Goal: Task Accomplishment & Management: Use online tool/utility

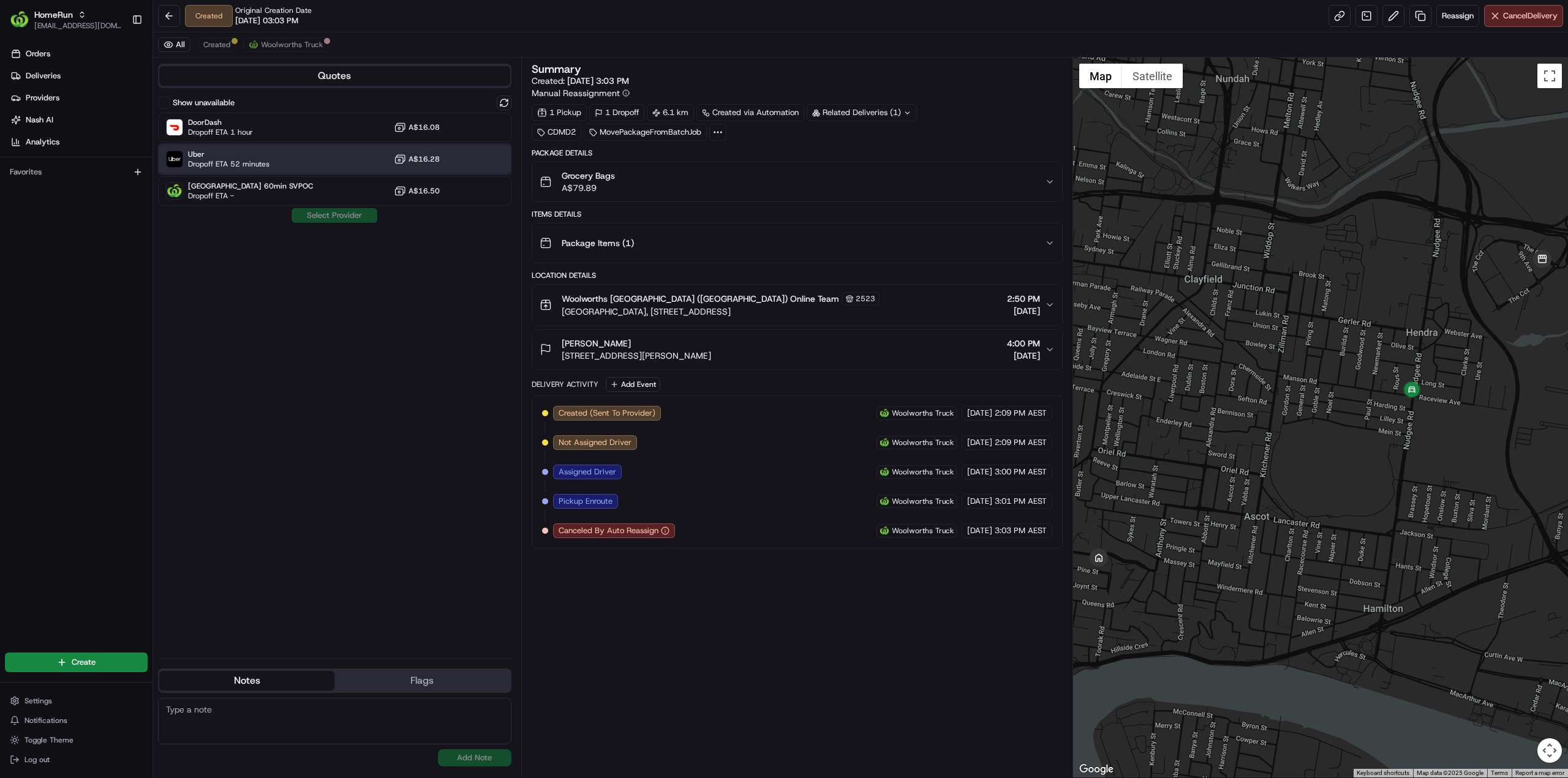
click at [252, 159] on span "Dropoff ETA 52 minutes" at bounding box center [228, 164] width 82 height 10
click at [329, 216] on button "Assign Provider" at bounding box center [334, 216] width 87 height 15
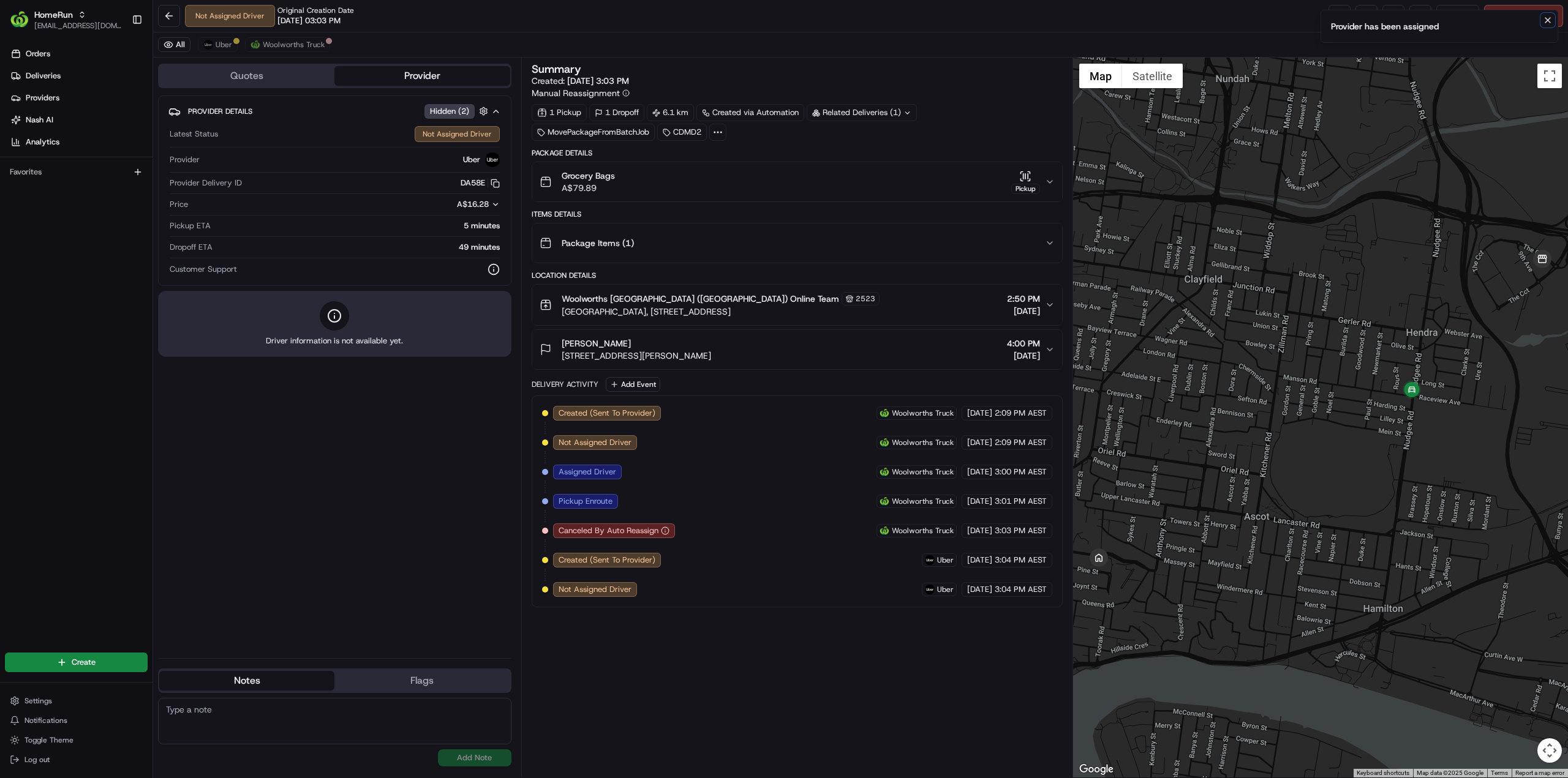
click at [1548, 20] on icon "Notifications (F8)" at bounding box center [1547, 20] width 5 height 5
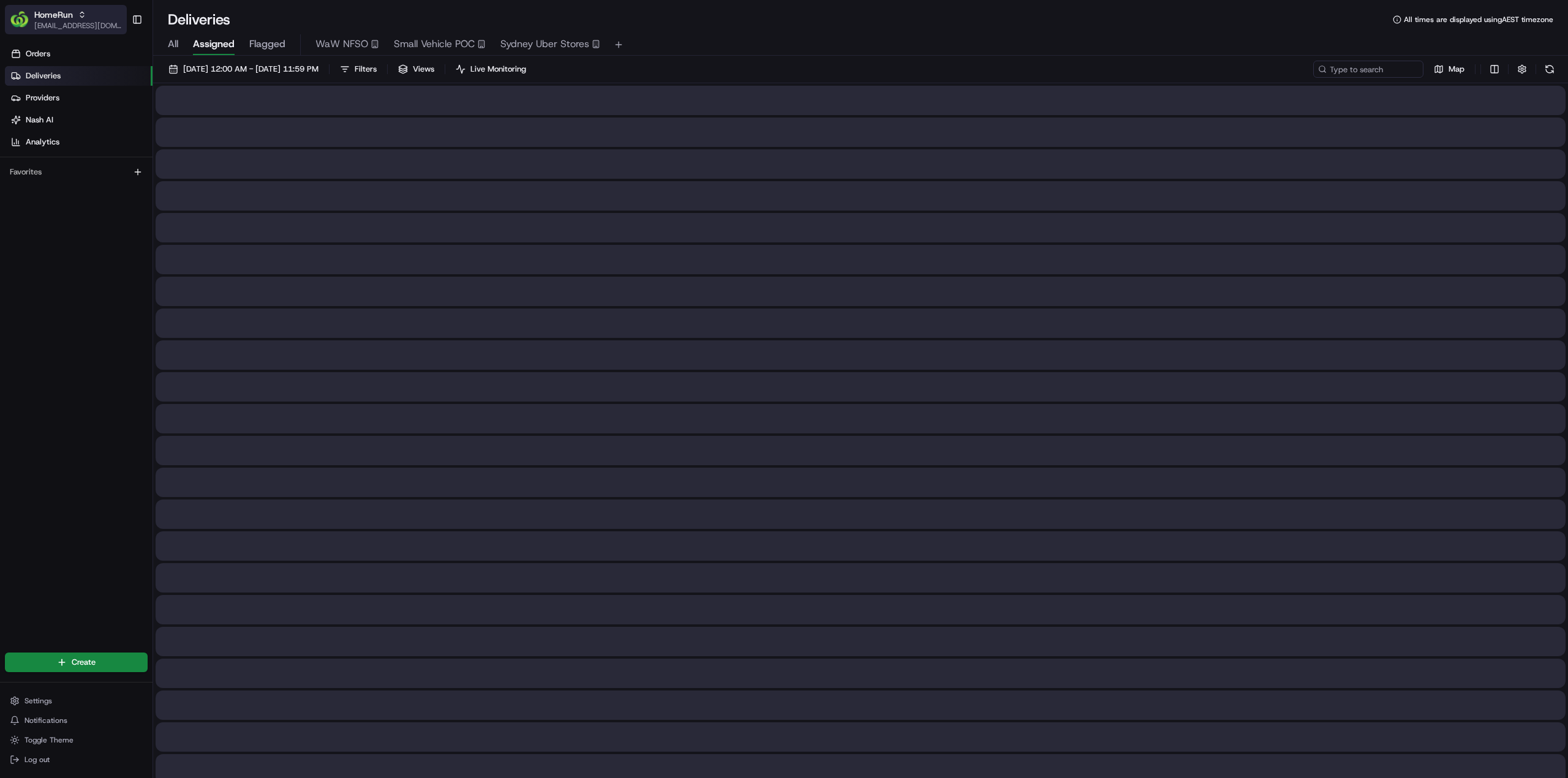
click at [89, 23] on span "[EMAIL_ADDRESS][DOMAIN_NAME]" at bounding box center [78, 25] width 88 height 10
click at [208, 60] on div "HomeRun" at bounding box center [221, 63] width 177 height 25
click at [420, 48] on span "Small Vehicle POC" at bounding box center [434, 44] width 81 height 15
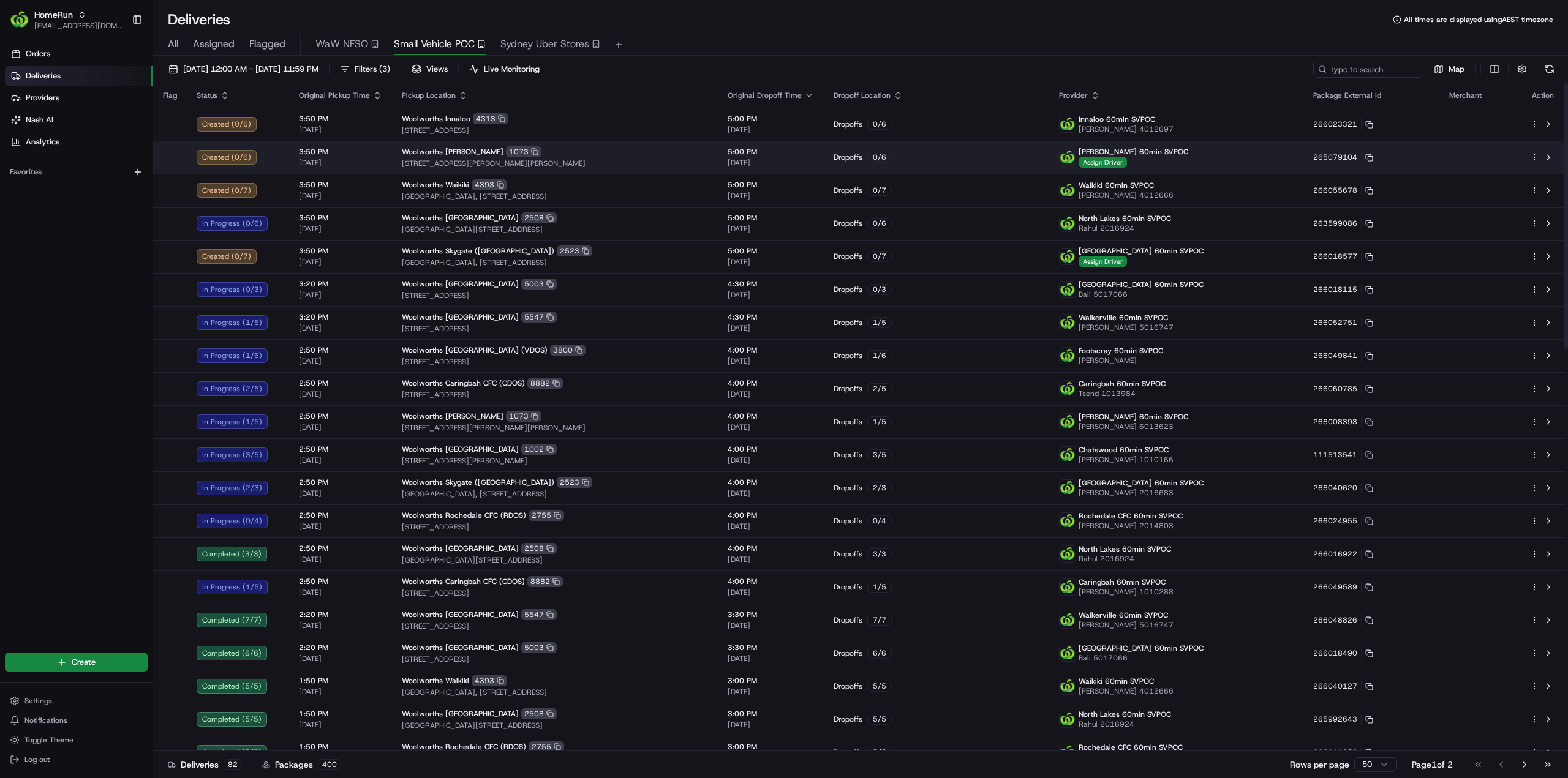
click at [452, 162] on span "1 Dickson Place, Dickson, ACT 2602, AU" at bounding box center [555, 163] width 306 height 10
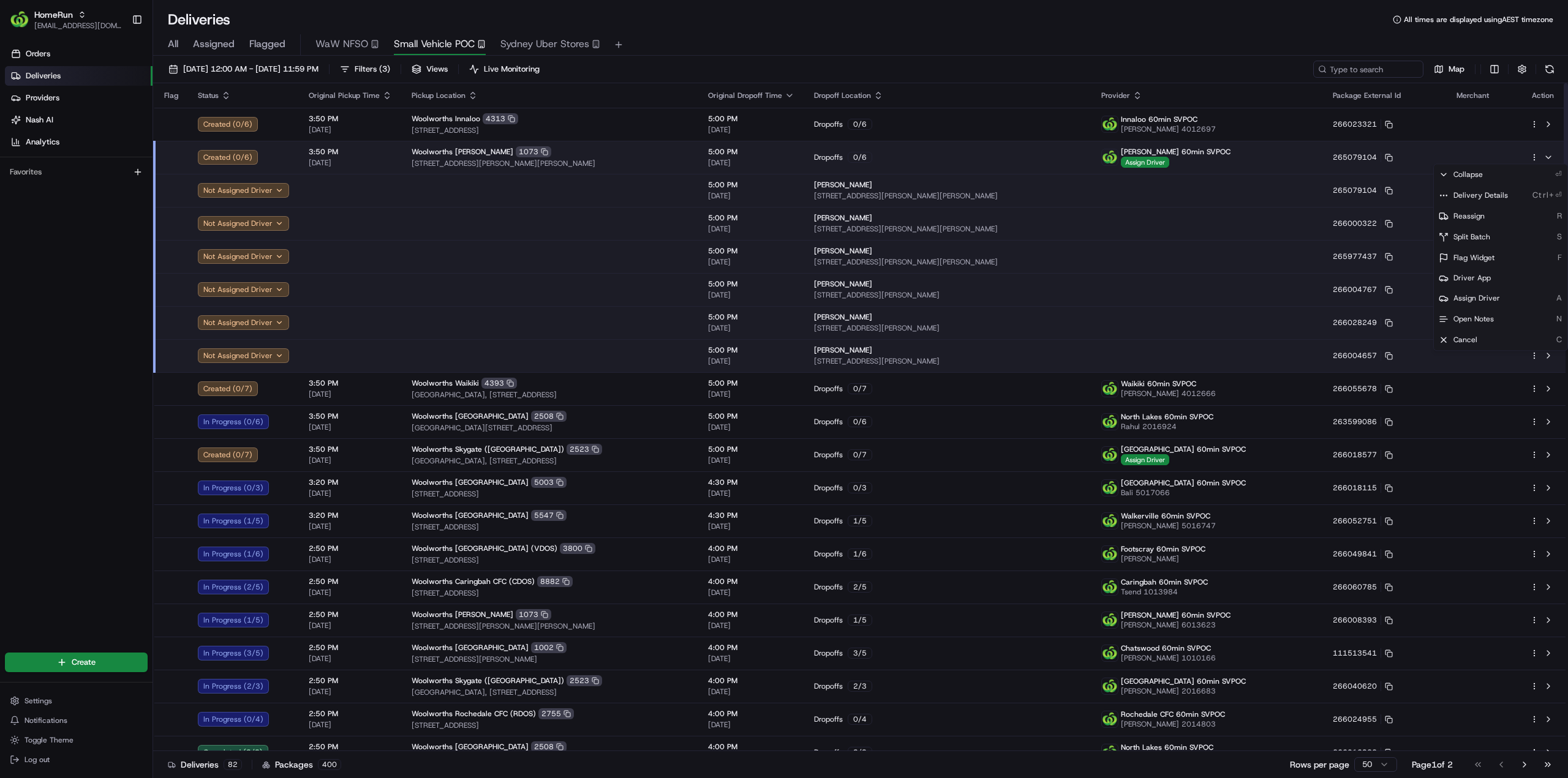
click at [1533, 156] on html "HomeRun jhobbs1@woolworths.com.au Toggle Sidebar Orders Deliveries Providers Na…" at bounding box center [784, 389] width 1568 height 778
click at [1492, 194] on span "Delivery Details" at bounding box center [1480, 195] width 54 height 10
click at [1057, 624] on html "HomeRun jhobbs1@woolworths.com.au Toggle Sidebar Orders Deliveries Providers Na…" at bounding box center [784, 389] width 1568 height 778
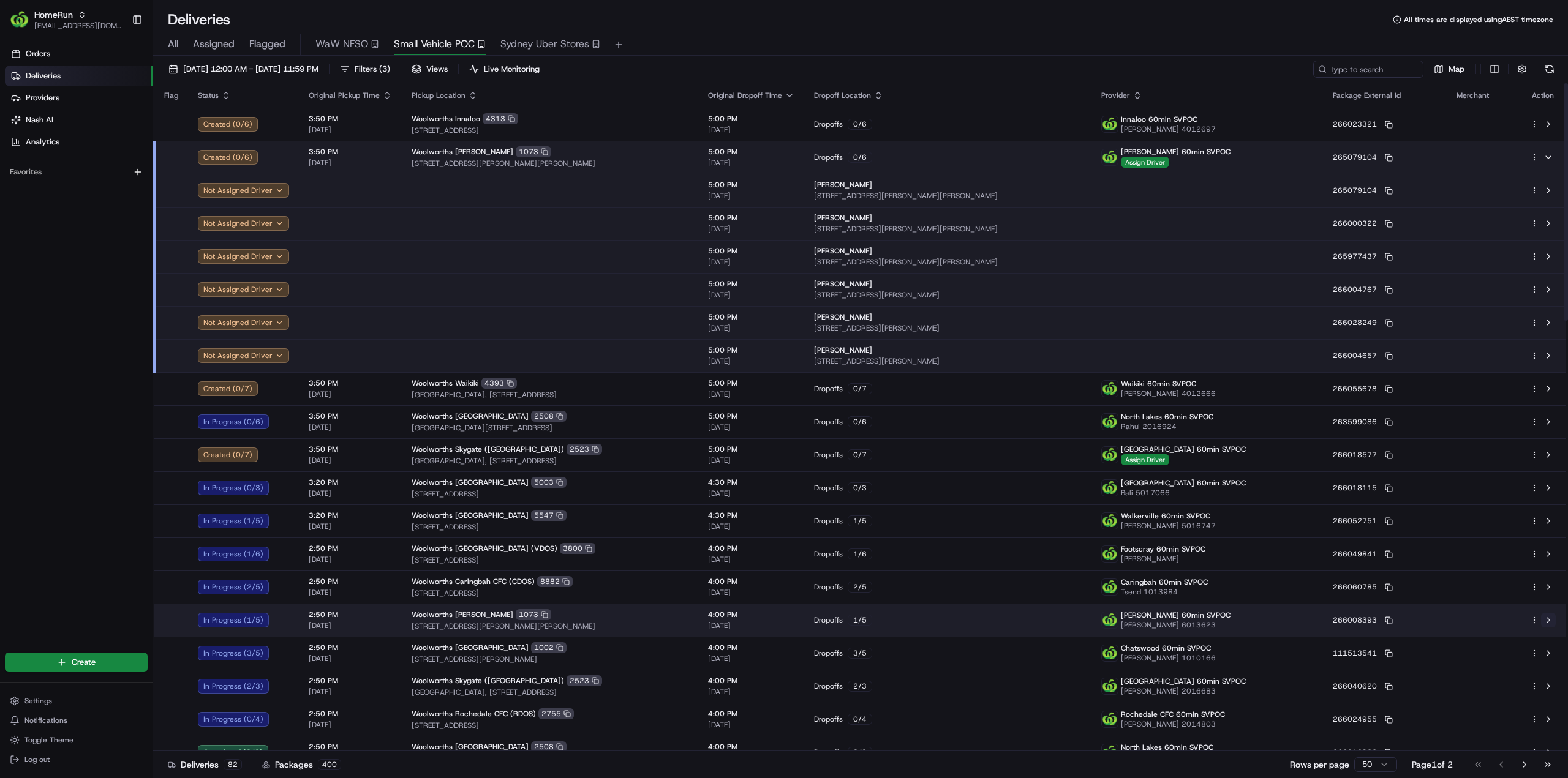
click at [1552, 622] on button at bounding box center [1548, 620] width 15 height 15
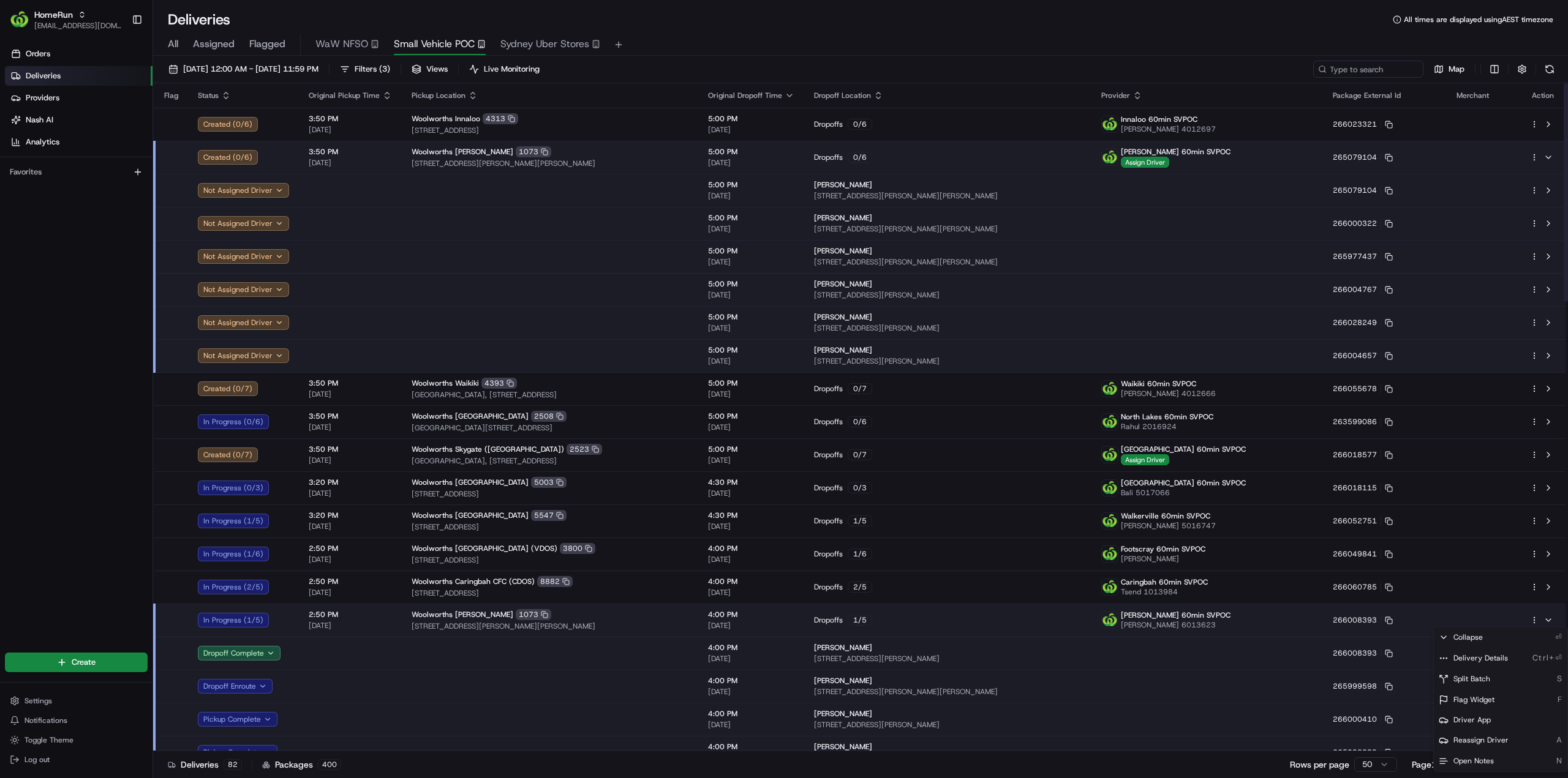
click at [1532, 620] on html "HomeRun jhobbs1@woolworths.com.au Toggle Sidebar Orders Deliveries Providers Na…" at bounding box center [784, 389] width 1568 height 778
click at [1481, 659] on span "Delivery Details" at bounding box center [1480, 658] width 54 height 10
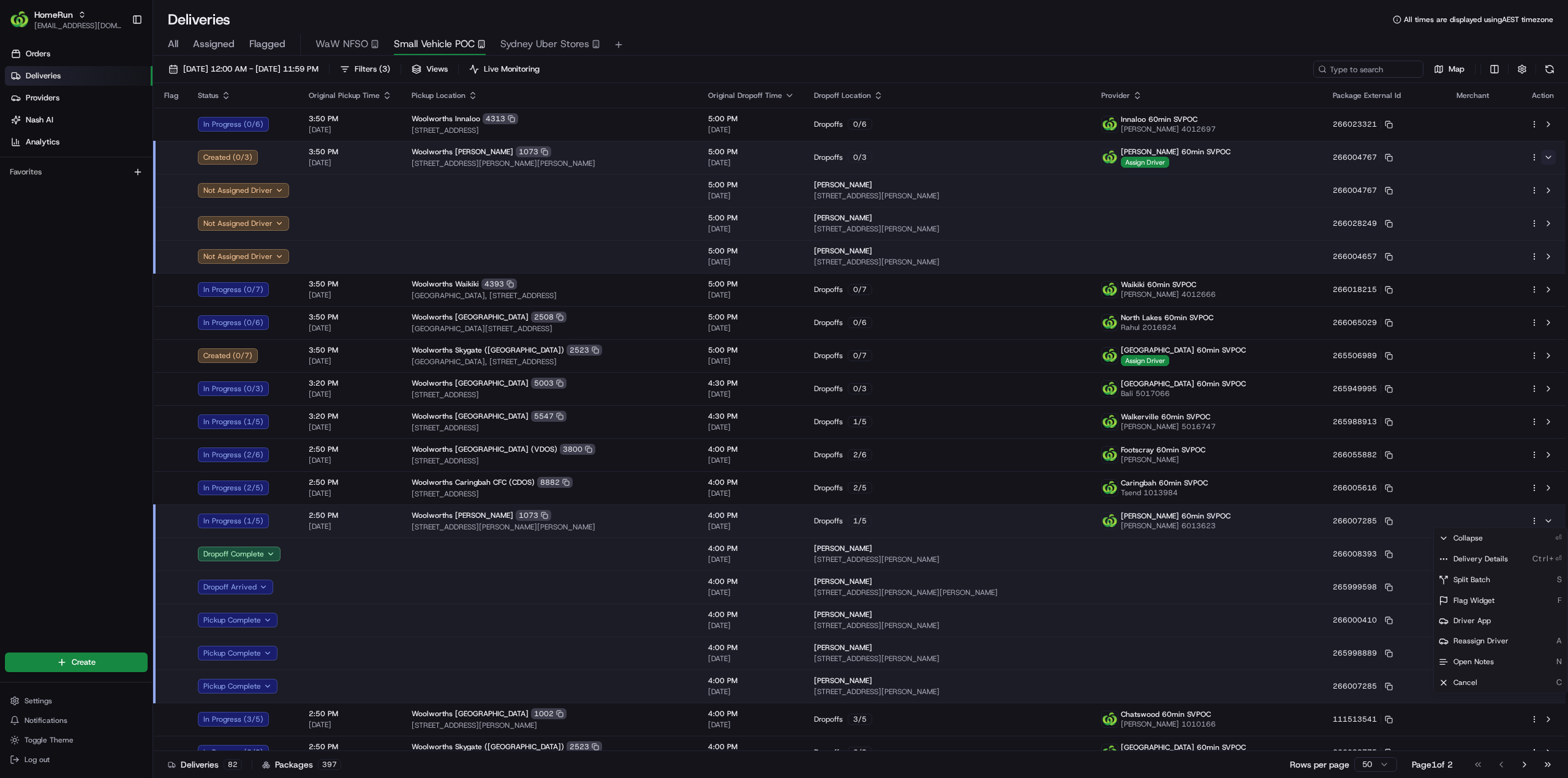
click at [1552, 155] on html "HomeRun jhobbs1@woolworths.com.au Toggle Sidebar Orders Deliveries Providers Na…" at bounding box center [784, 389] width 1568 height 778
click at [1552, 155] on button at bounding box center [1548, 157] width 15 height 15
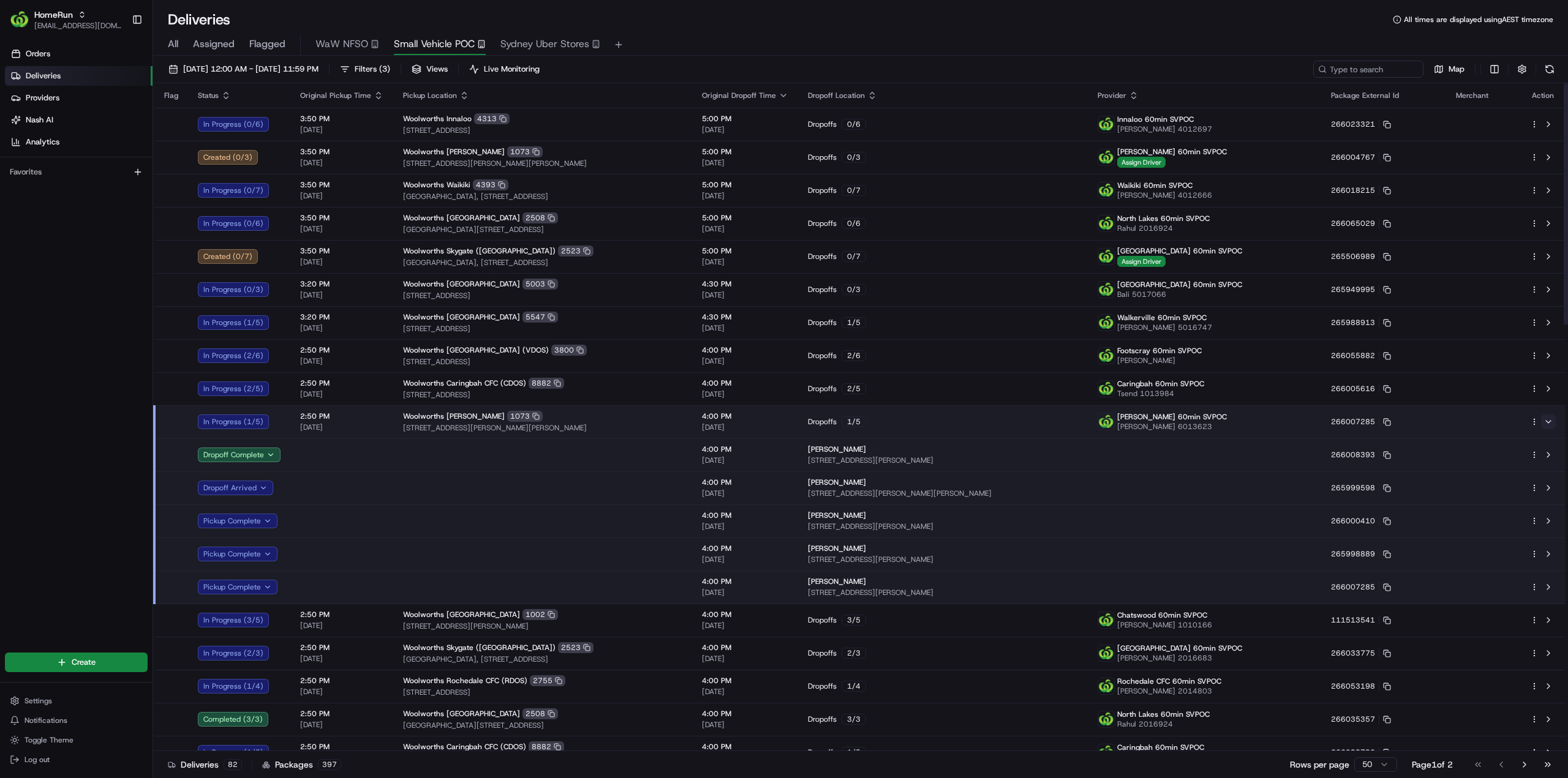
click at [1551, 426] on button at bounding box center [1548, 422] width 15 height 15
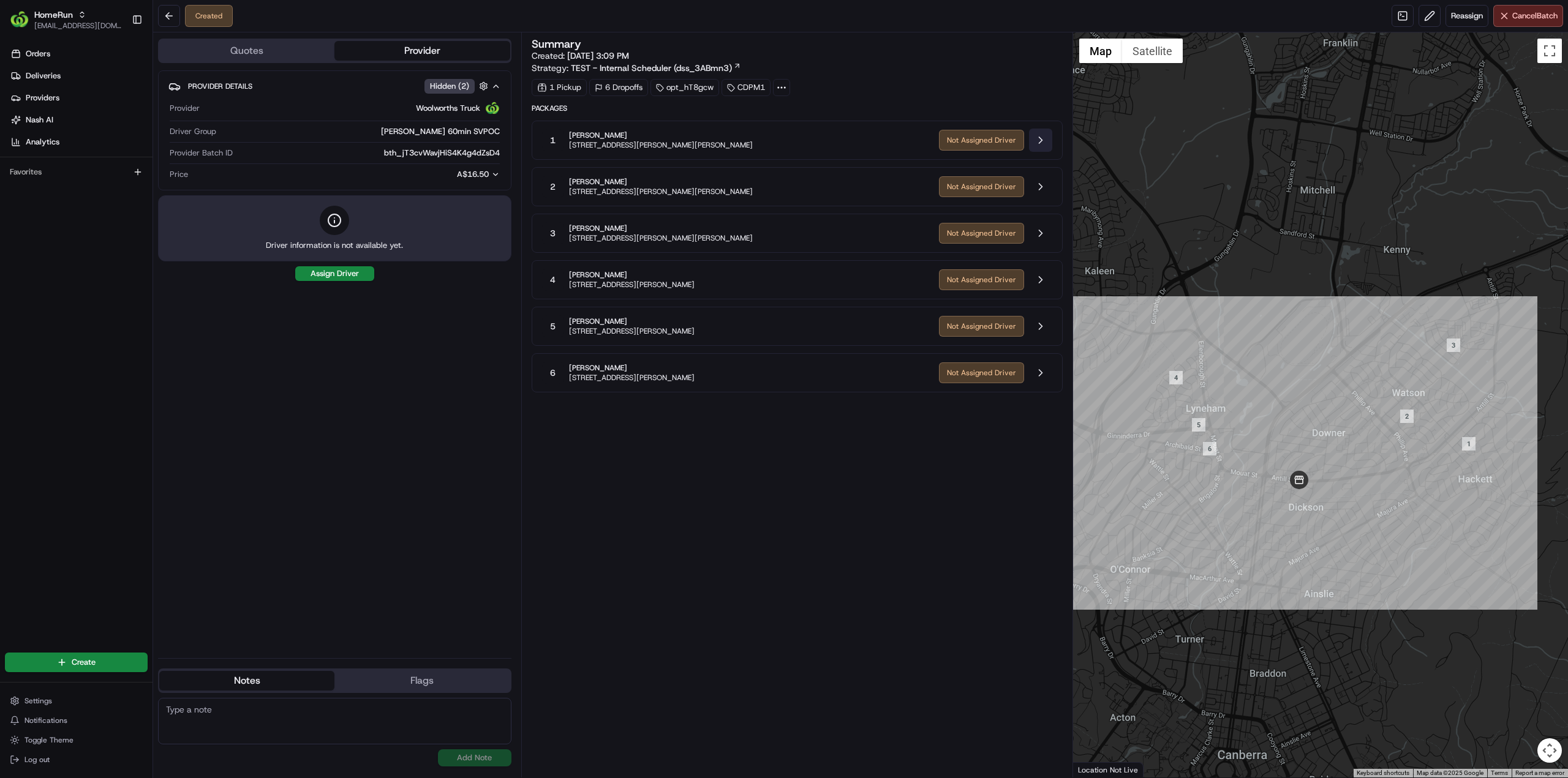
click at [1048, 143] on button at bounding box center [1040, 140] width 23 height 23
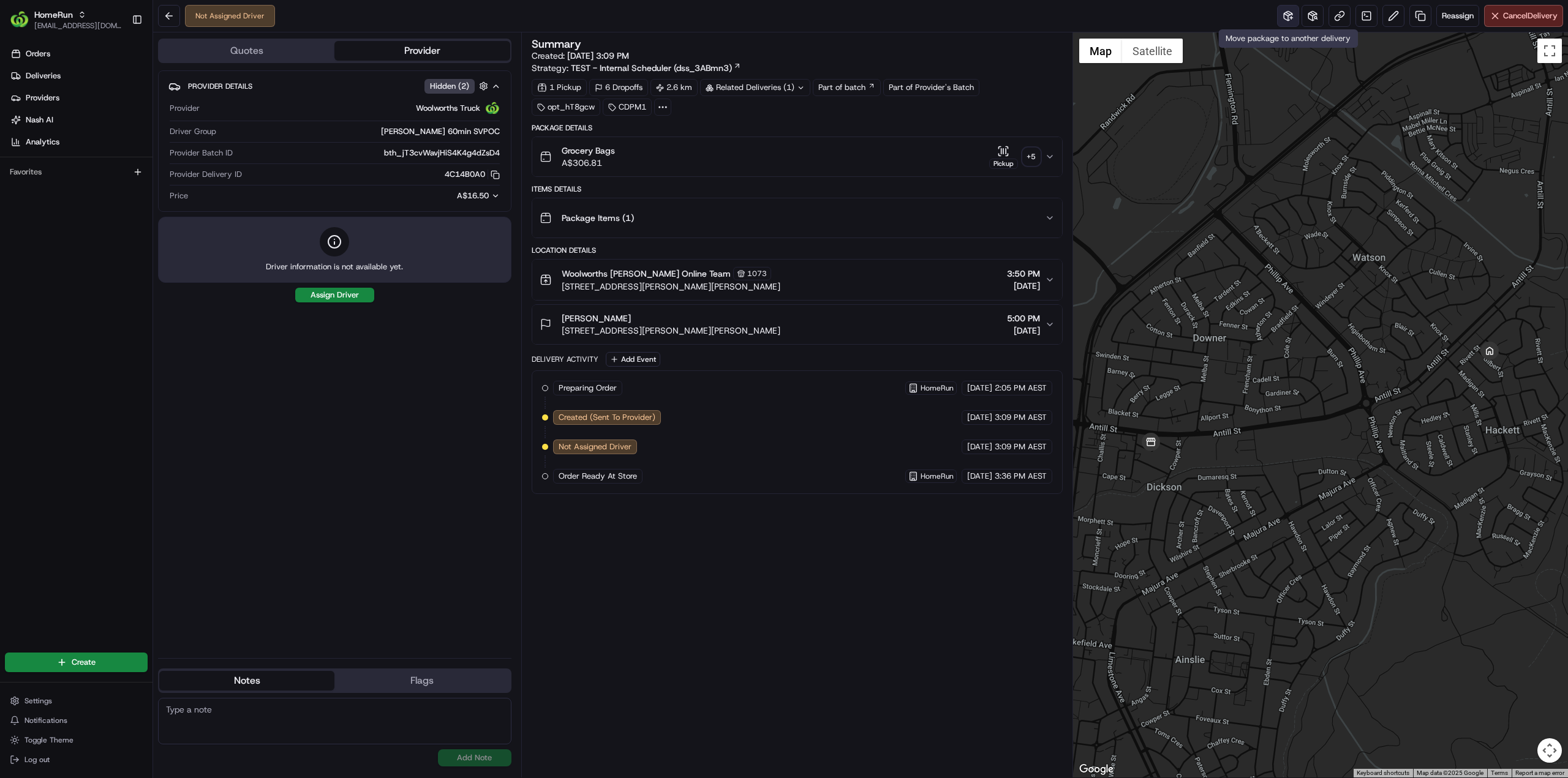
click at [1285, 13] on button at bounding box center [1288, 15] width 22 height 22
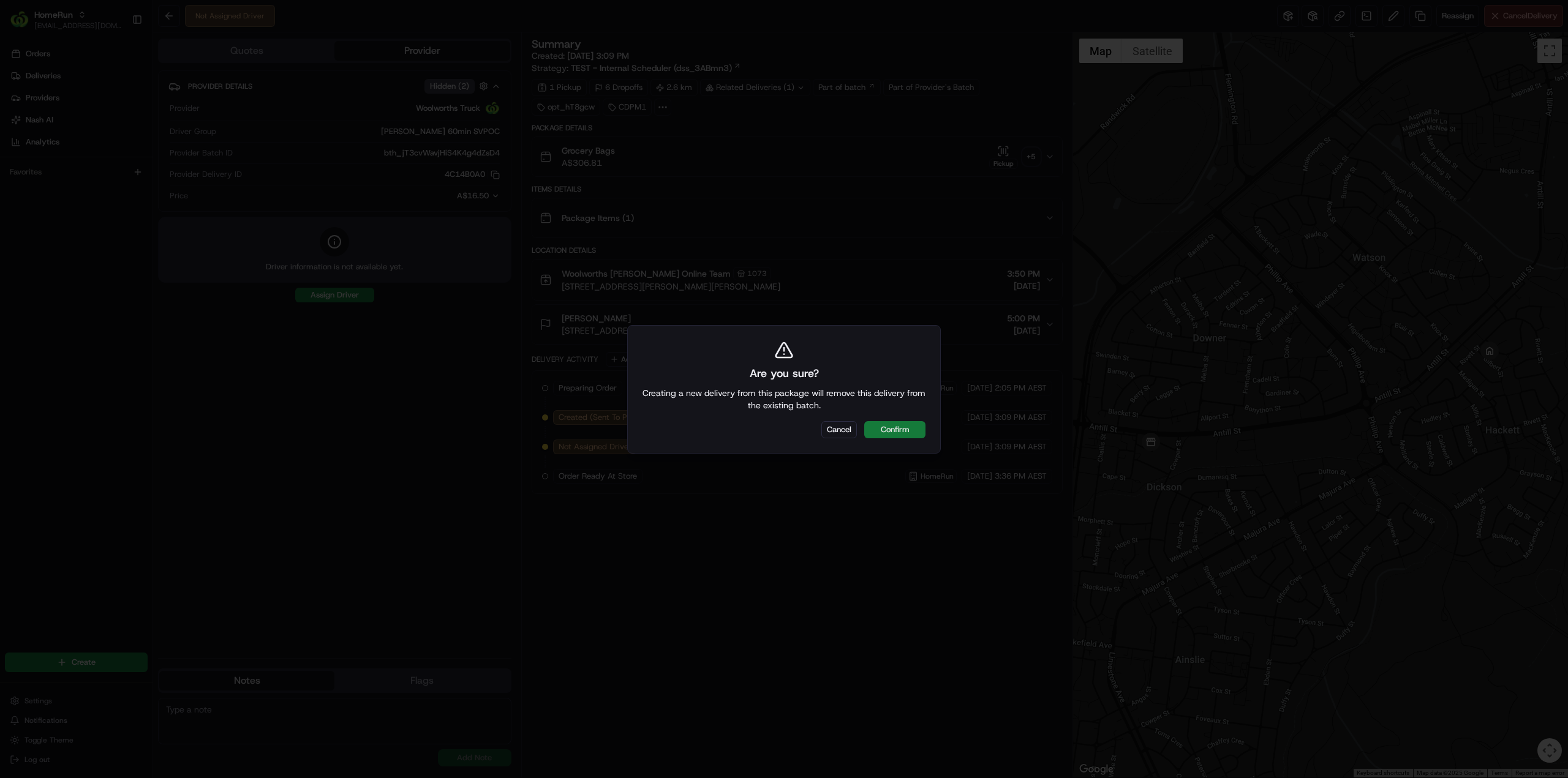
click at [913, 426] on button "Confirm" at bounding box center [895, 429] width 61 height 17
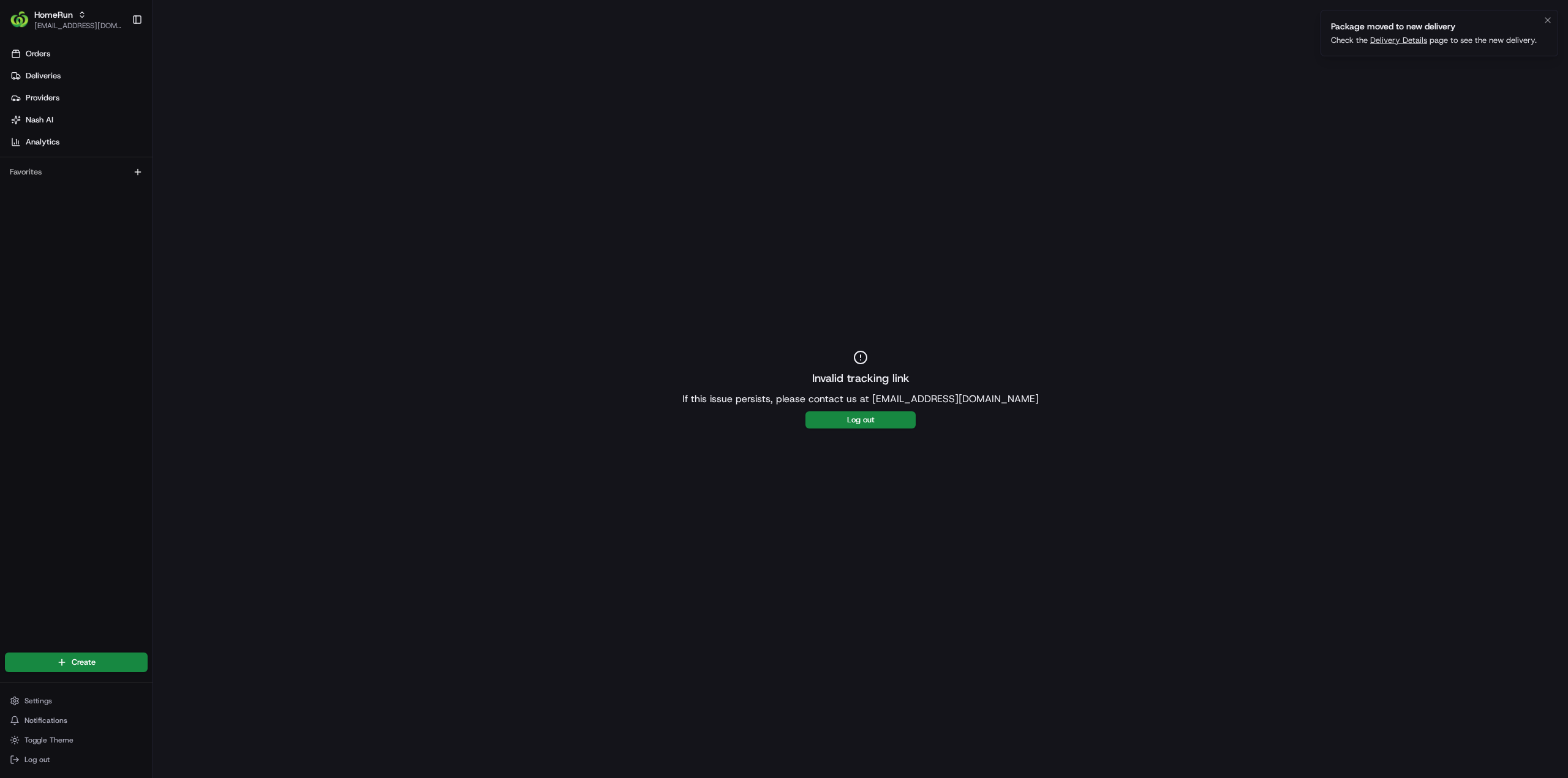
click at [1405, 37] on link "Delivery Details" at bounding box center [1399, 40] width 57 height 11
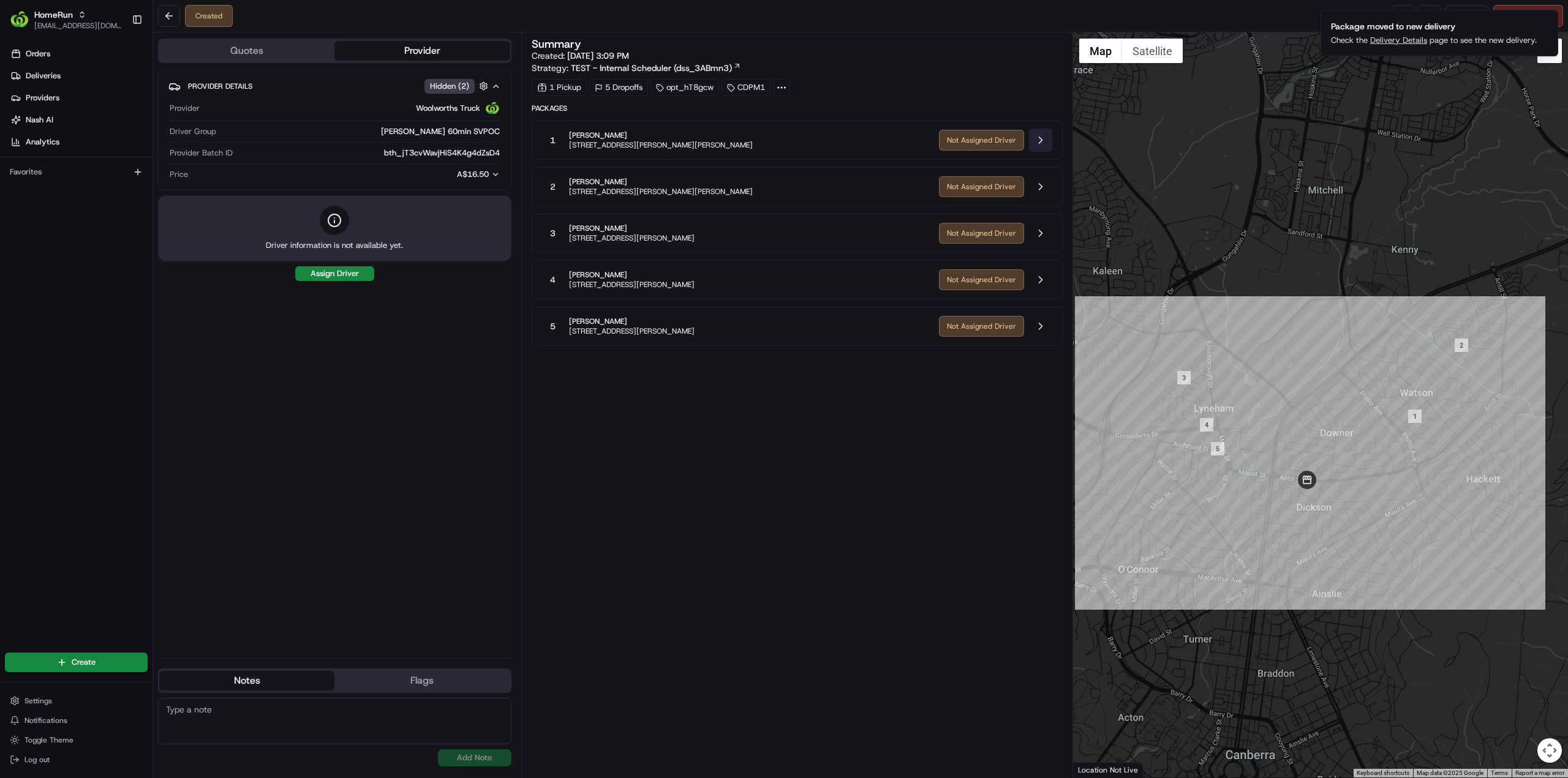
click at [1045, 133] on button at bounding box center [1040, 140] width 23 height 23
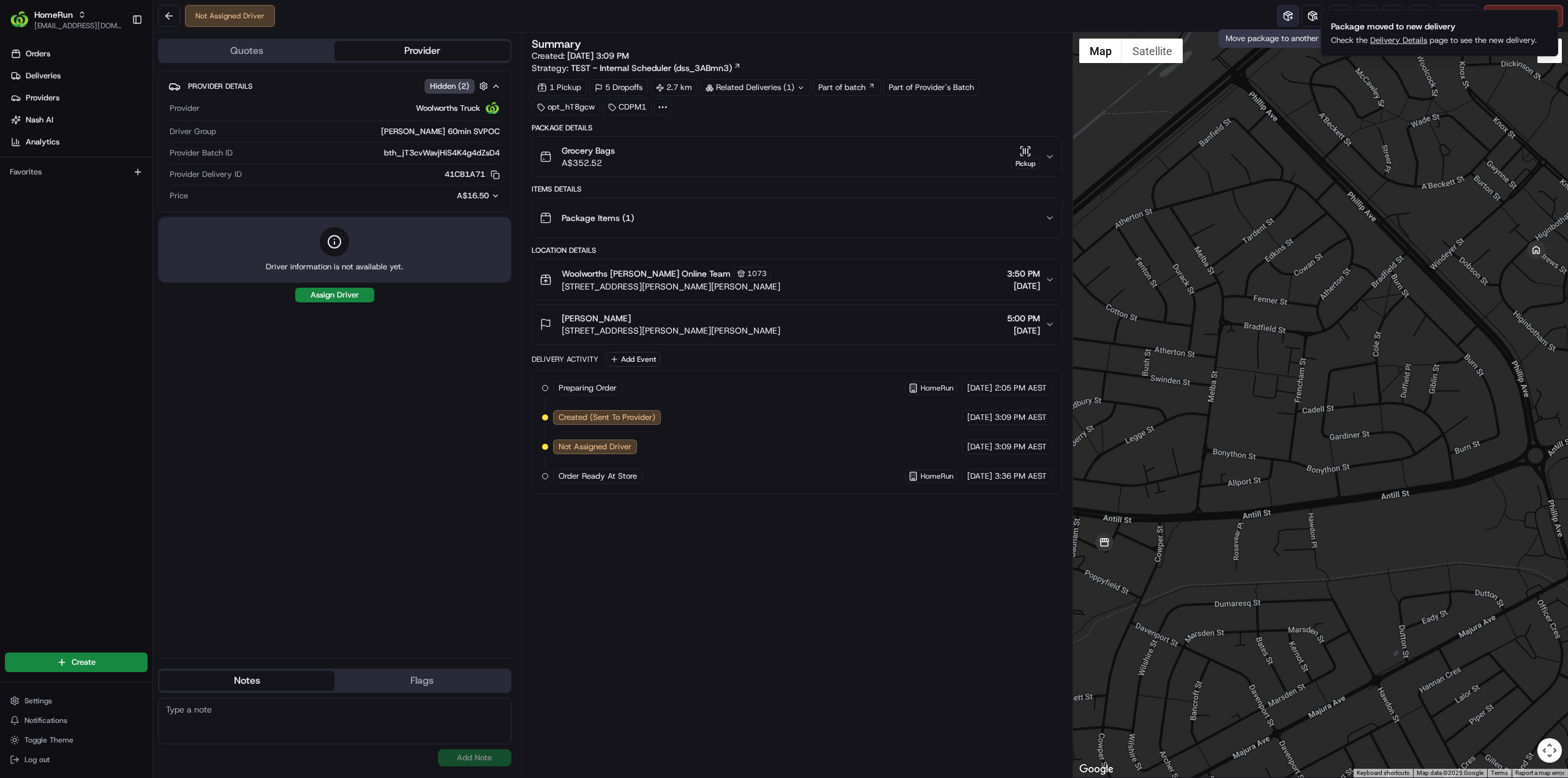
click at [1290, 23] on button at bounding box center [1288, 15] width 22 height 22
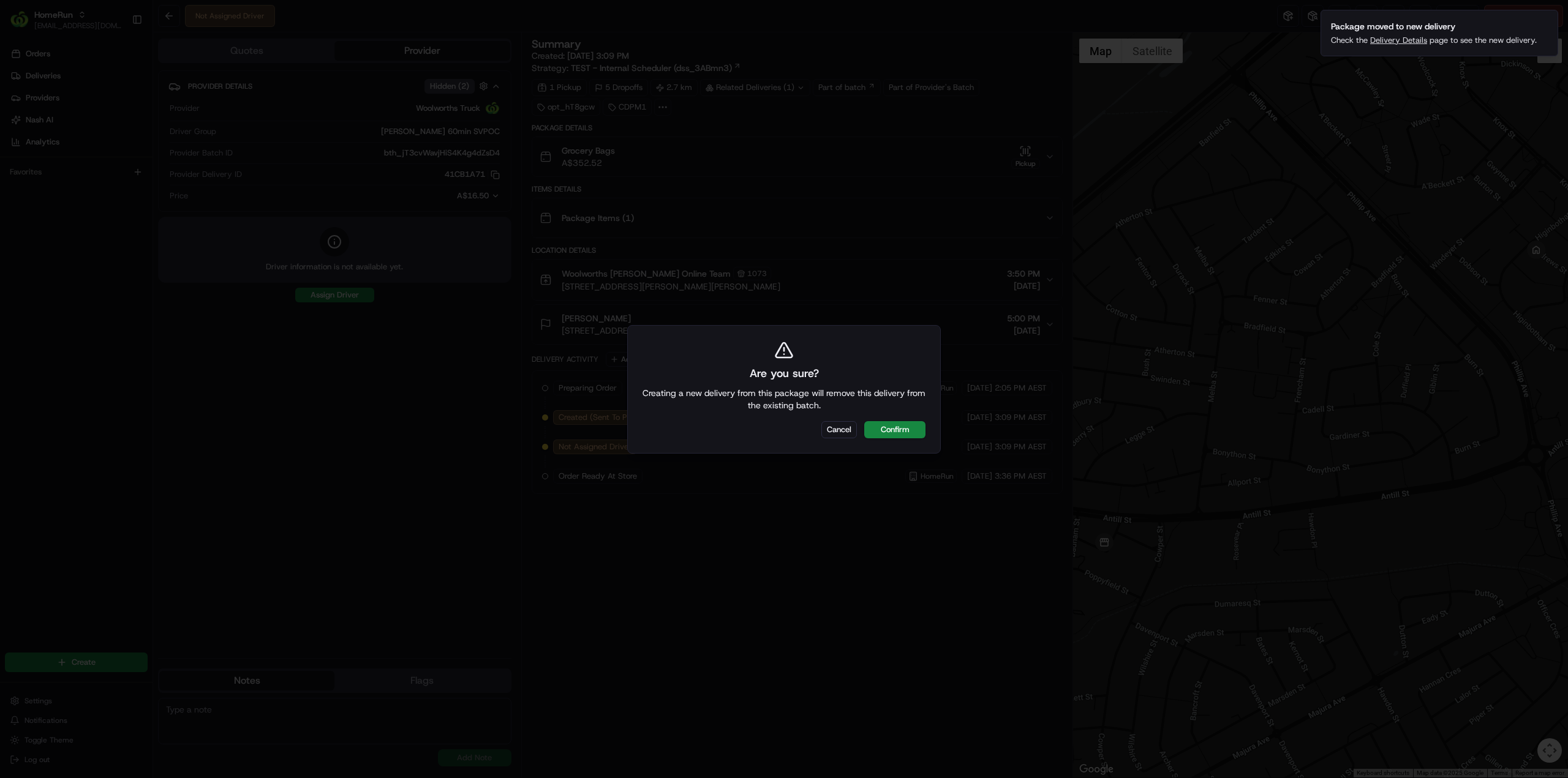
click at [901, 429] on button "Confirm" at bounding box center [895, 429] width 61 height 17
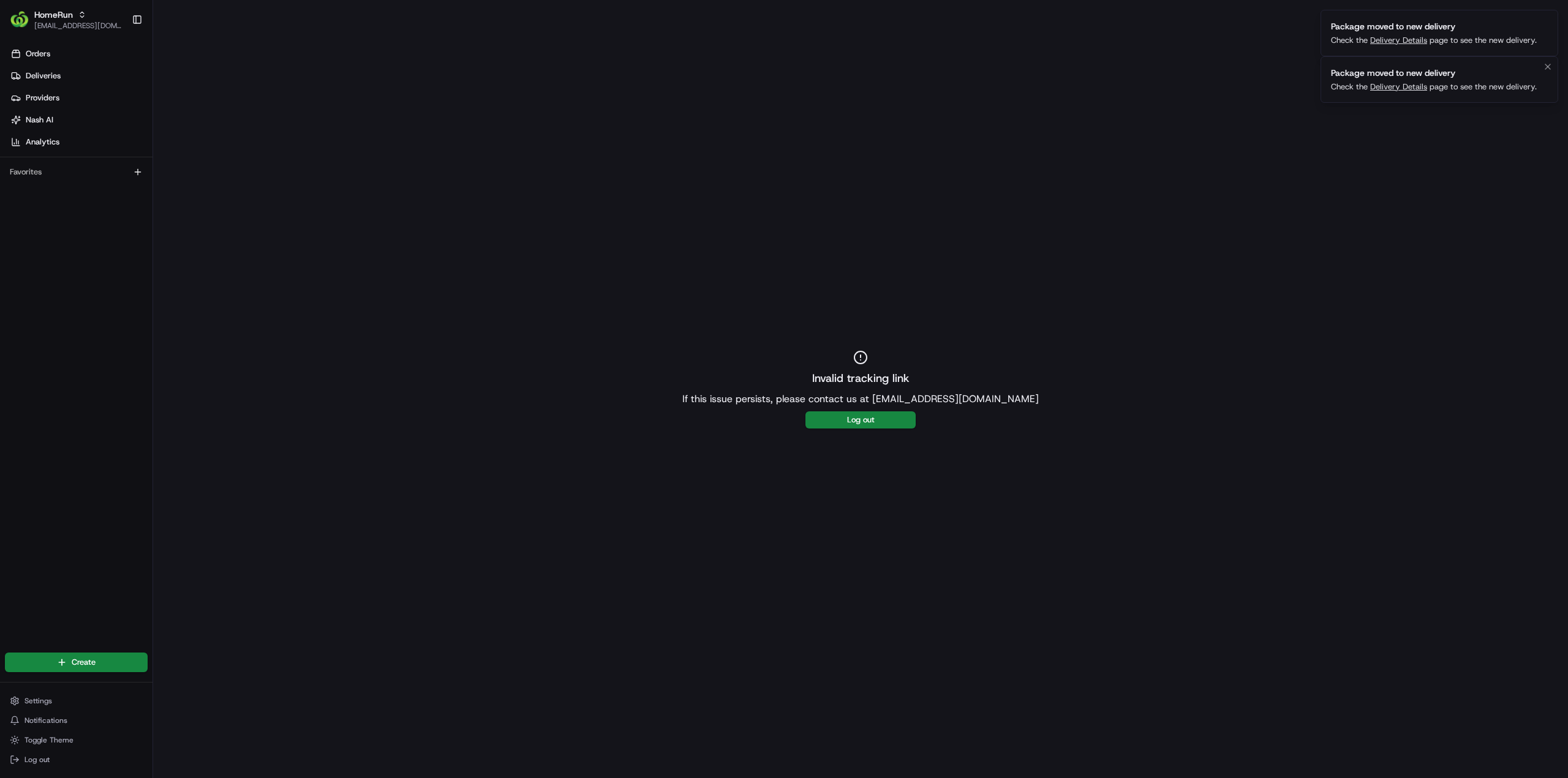
click at [1407, 82] on link "Delivery Details" at bounding box center [1399, 87] width 57 height 11
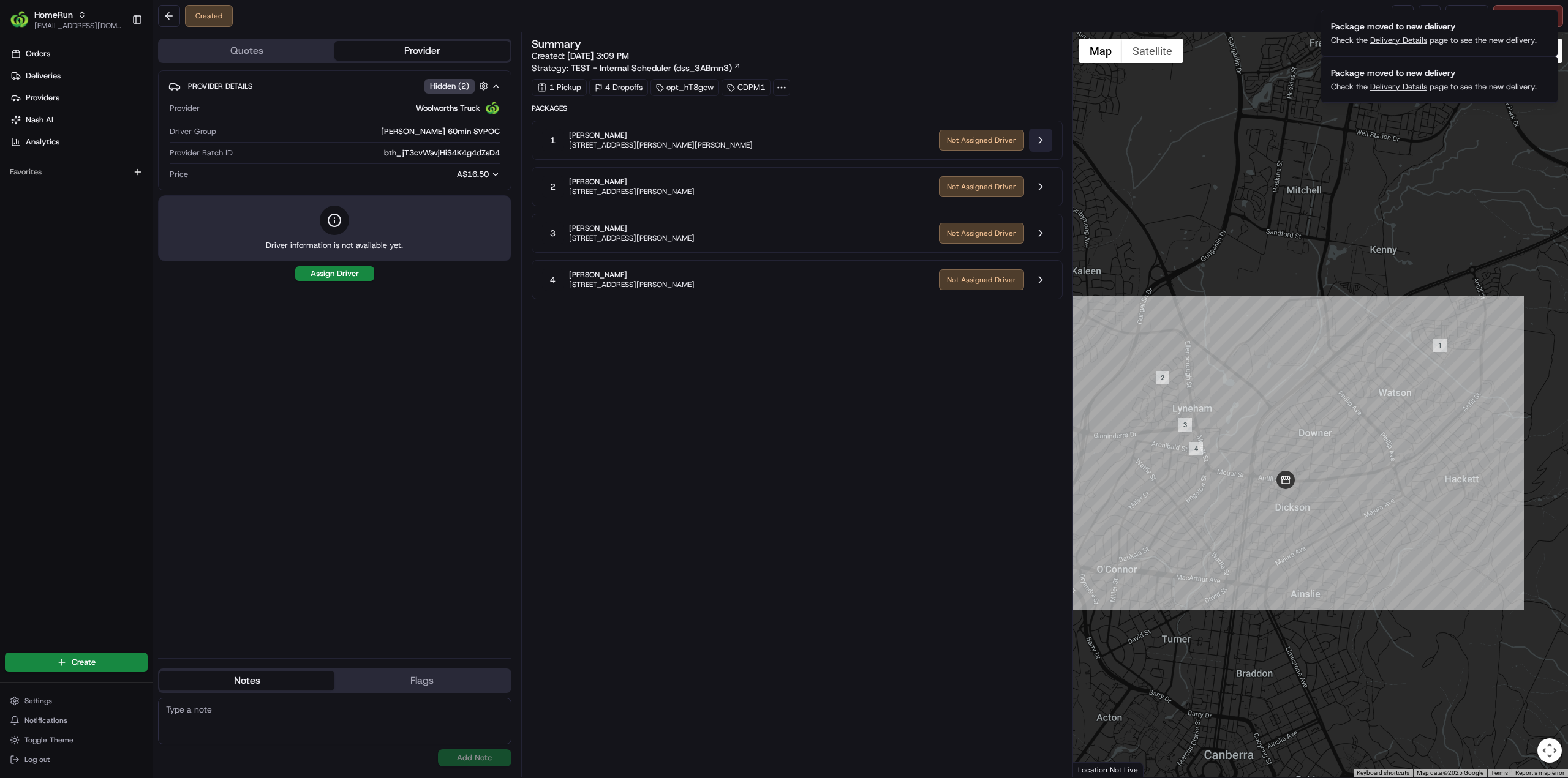
click at [1043, 137] on button at bounding box center [1040, 140] width 23 height 23
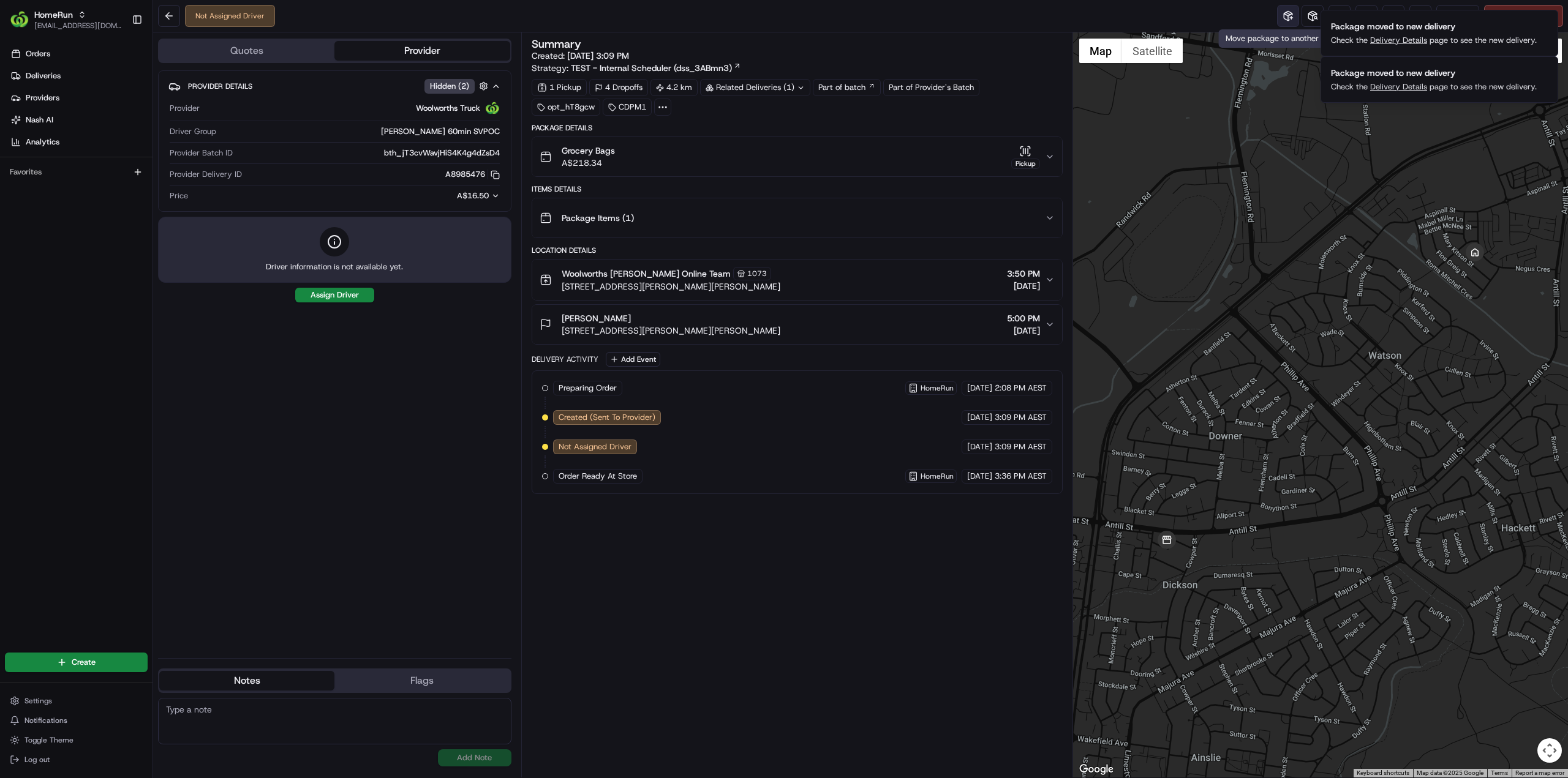
click at [1284, 15] on button at bounding box center [1288, 15] width 22 height 22
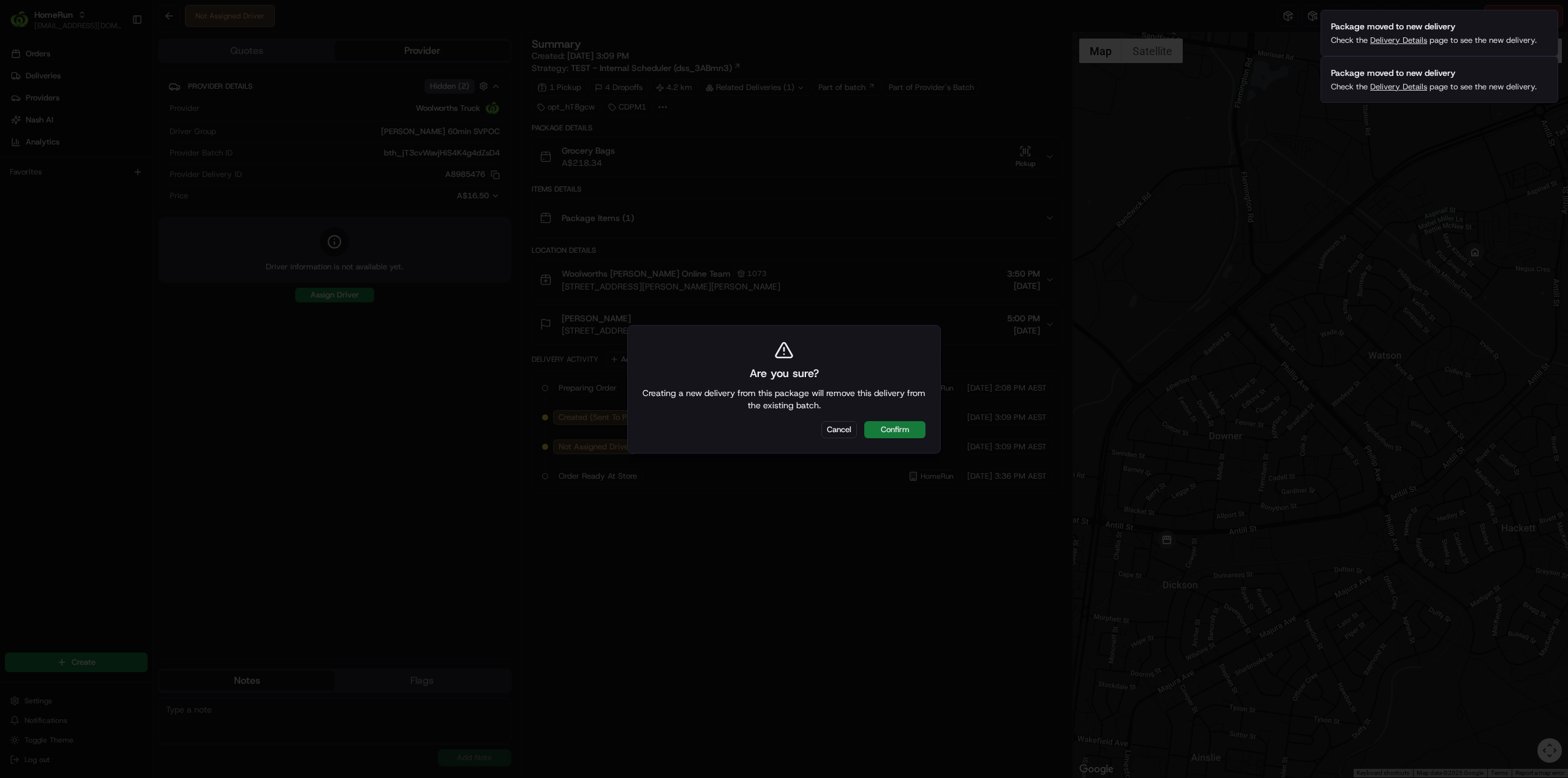
click at [904, 429] on button "Confirm" at bounding box center [895, 429] width 61 height 17
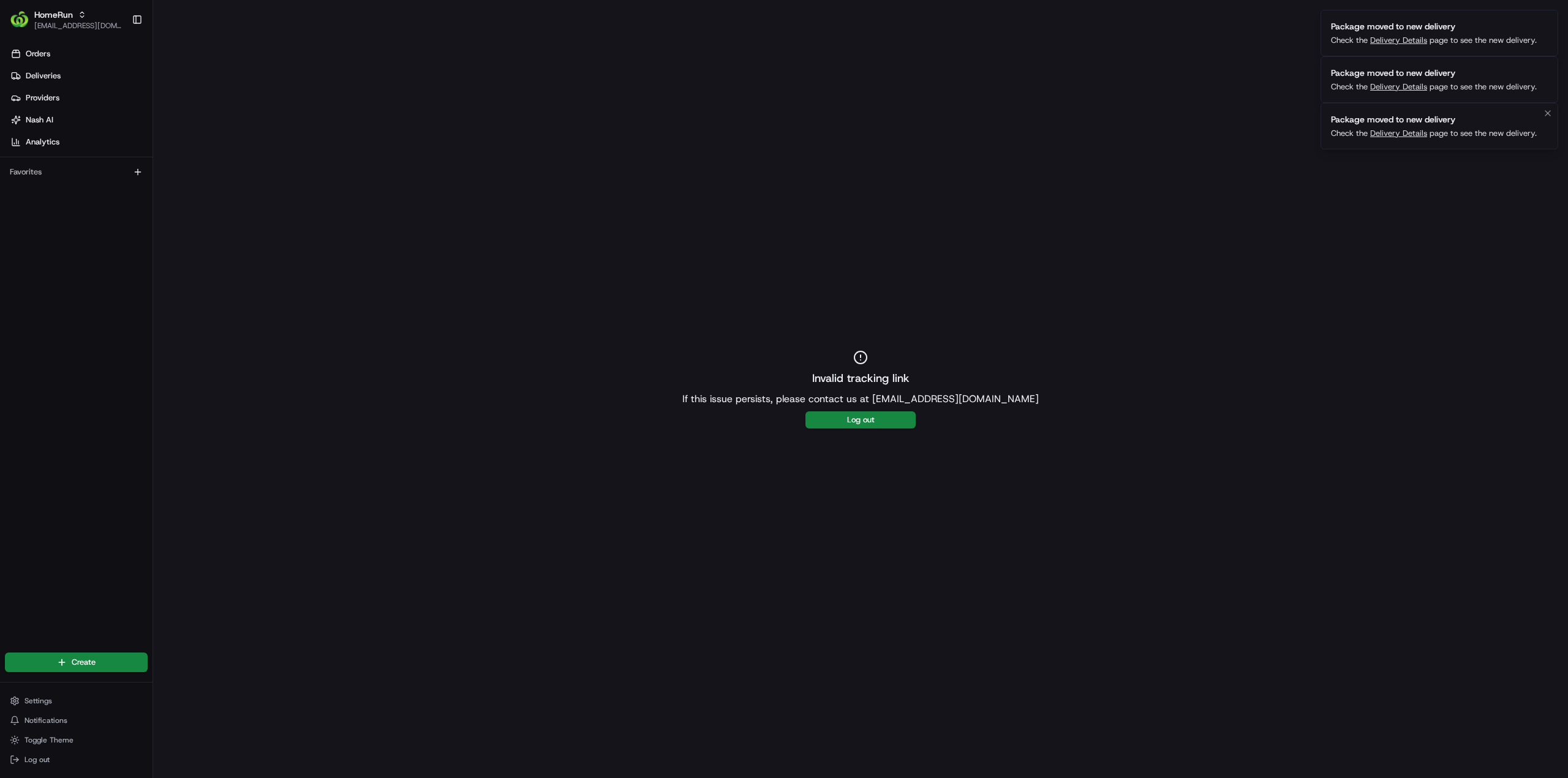
click at [1403, 132] on link "Delivery Details" at bounding box center [1399, 133] width 57 height 11
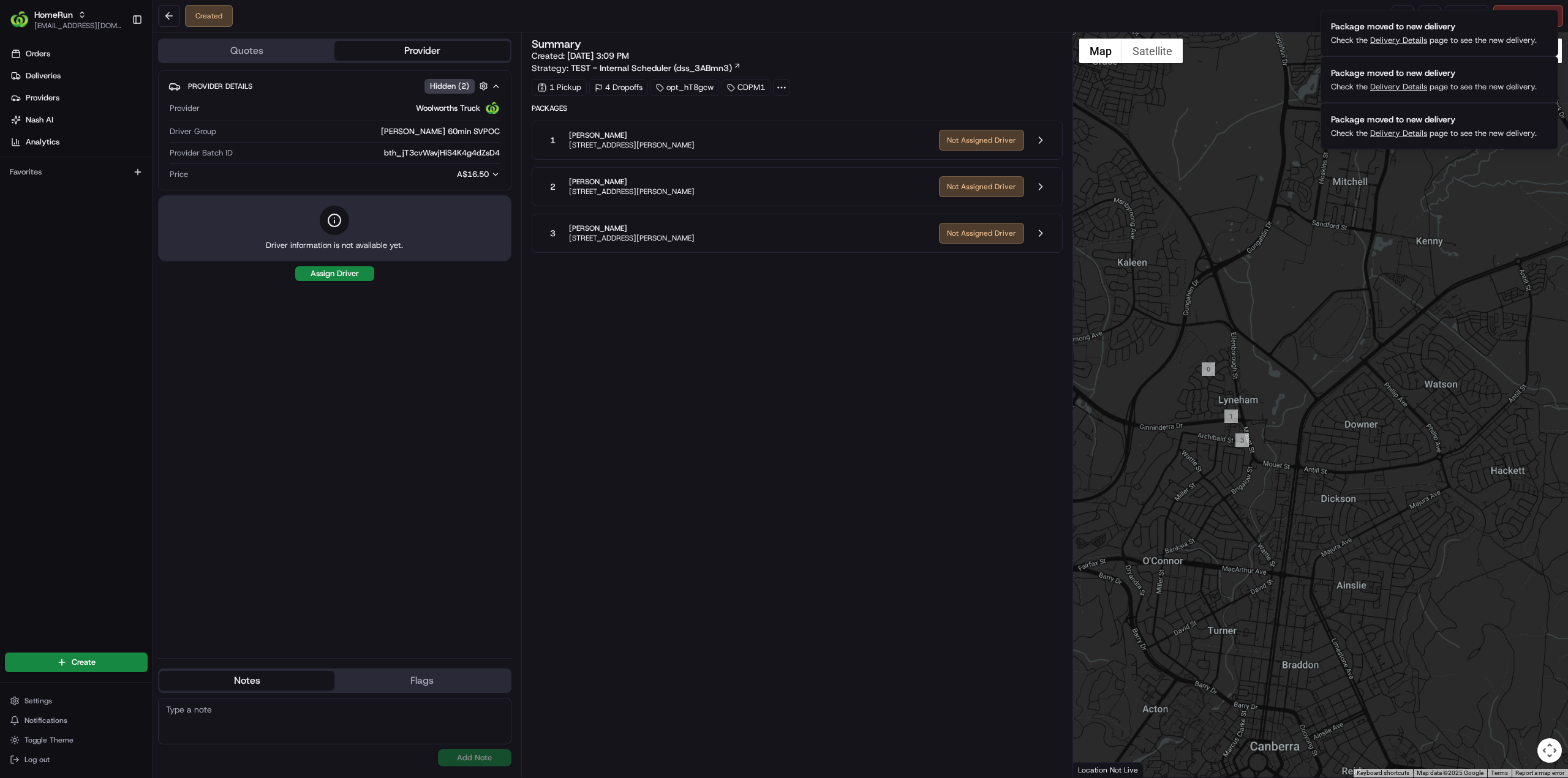
drag, startPoint x: 1345, startPoint y: 493, endPoint x: 1261, endPoint y: 472, distance: 86.6
click at [1261, 472] on div at bounding box center [1321, 405] width 495 height 745
click at [851, 476] on div "Summary Created: 23/08/2025 3:09 PM Strategy: TEST - Internal Scheduler (dss_3A…" at bounding box center [797, 405] width 531 height 733
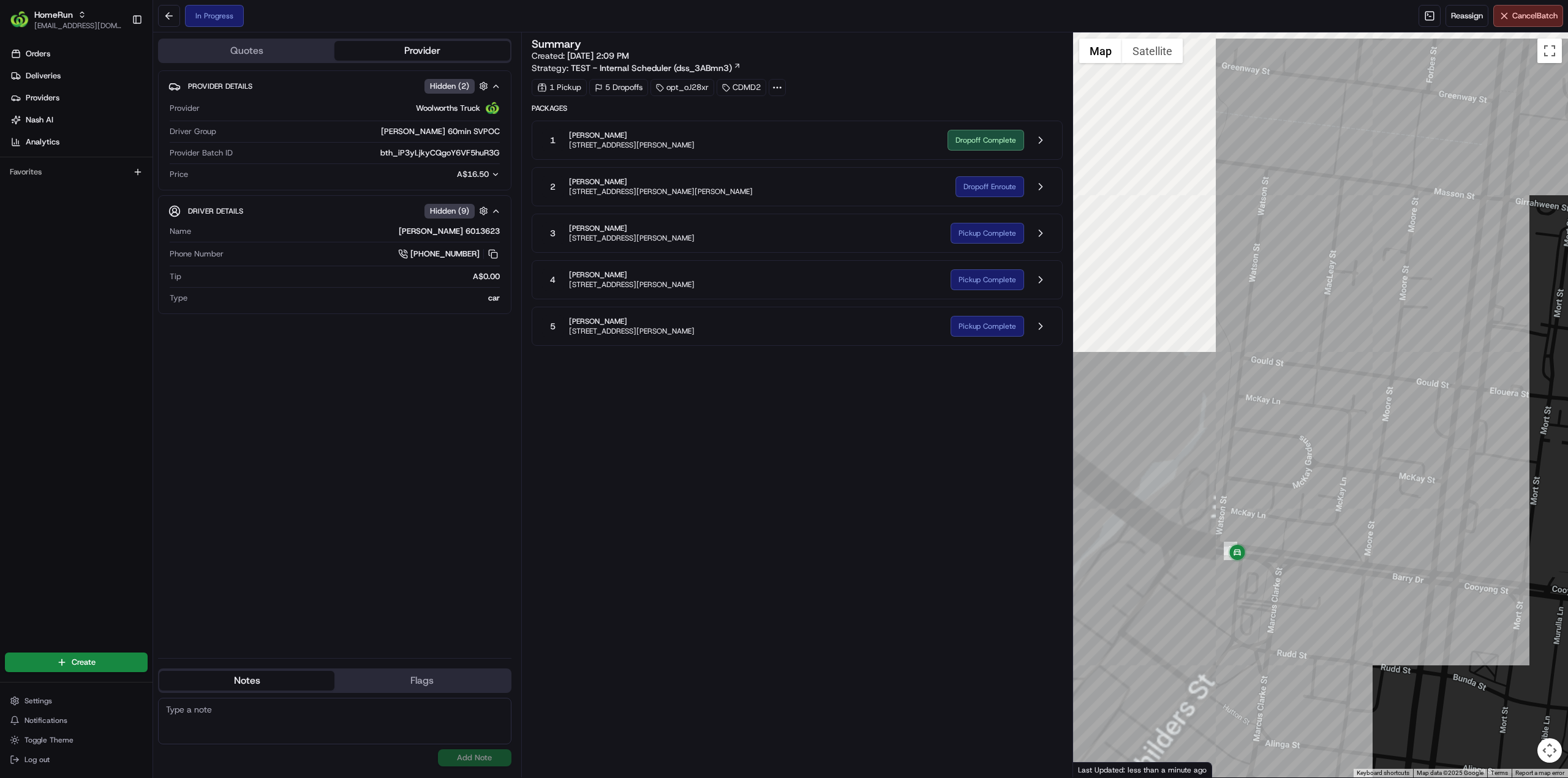
drag, startPoint x: 1178, startPoint y: 578, endPoint x: 1464, endPoint y: 629, distance: 290.5
click at [1464, 629] on div at bounding box center [1321, 405] width 495 height 745
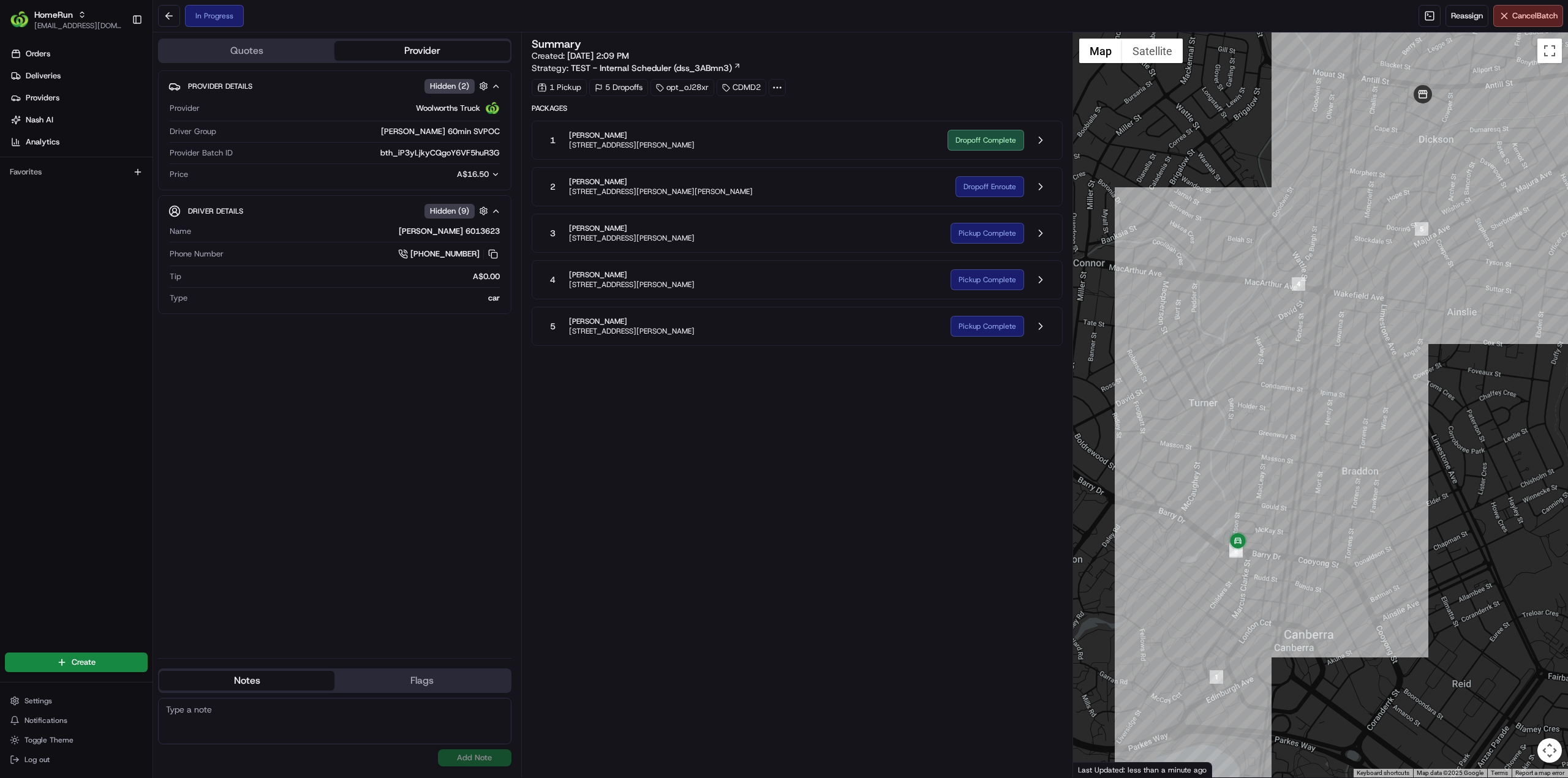
drag, startPoint x: 1171, startPoint y: 456, endPoint x: 1224, endPoint y: 491, distance: 63.5
click at [1224, 491] on div at bounding box center [1321, 405] width 495 height 745
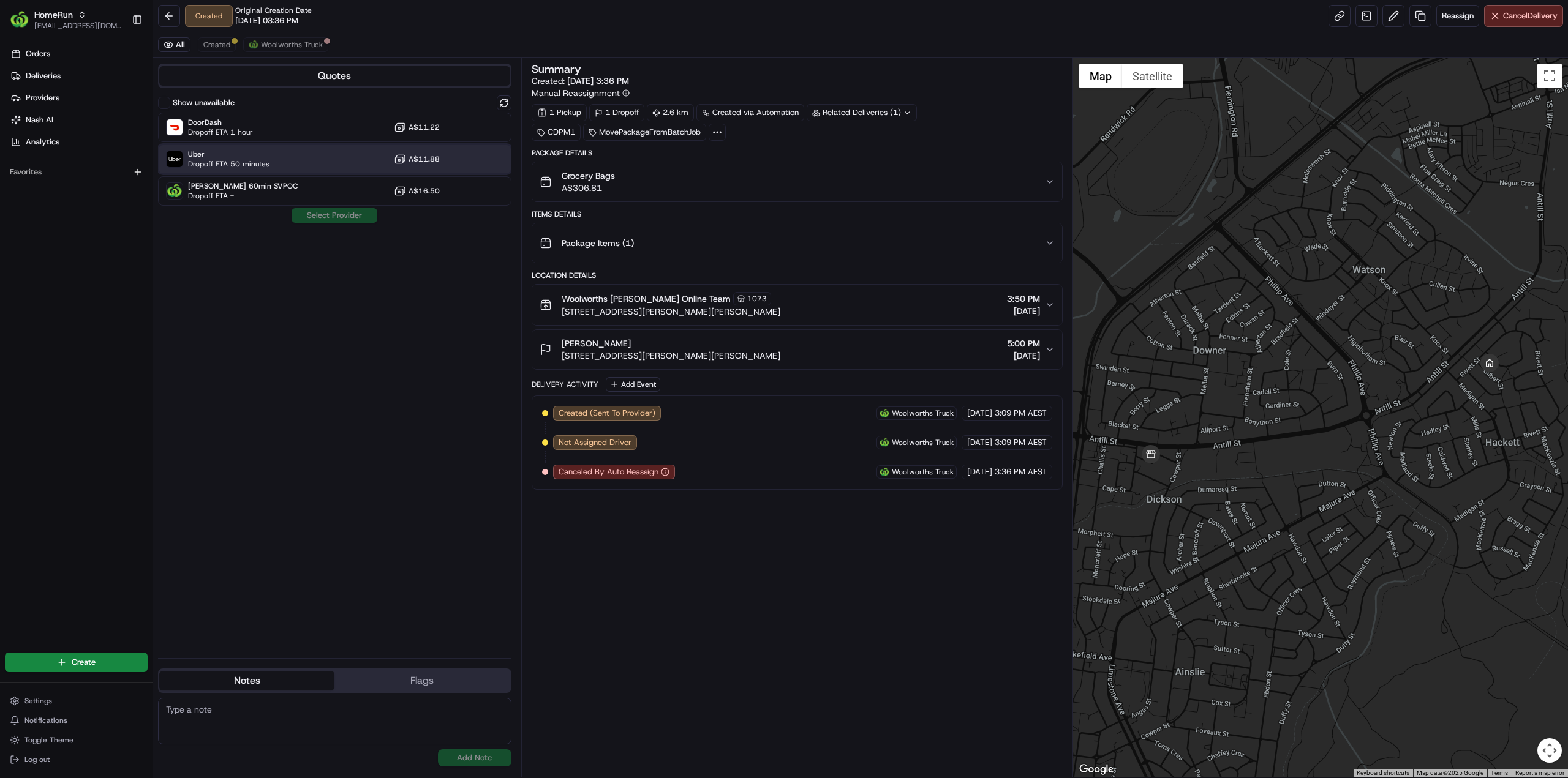
click at [263, 159] on span "Dropoff ETA 50 minutes" at bounding box center [228, 164] width 82 height 10
click at [331, 212] on button "Assign Provider" at bounding box center [334, 216] width 87 height 15
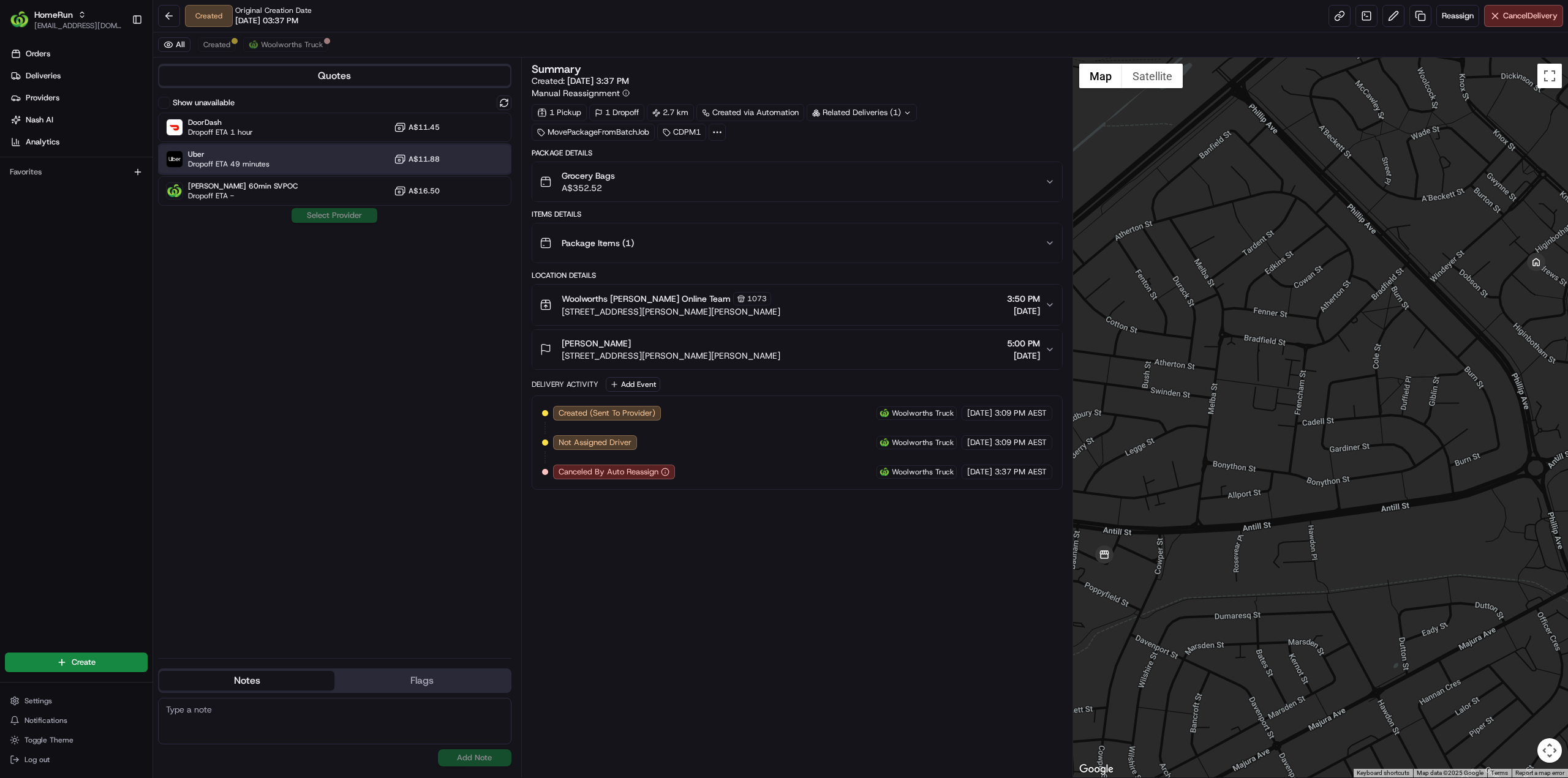
click at [256, 167] on span "Dropoff ETA 49 minutes" at bounding box center [228, 164] width 82 height 10
click at [363, 216] on button "Assign Provider" at bounding box center [334, 216] width 87 height 15
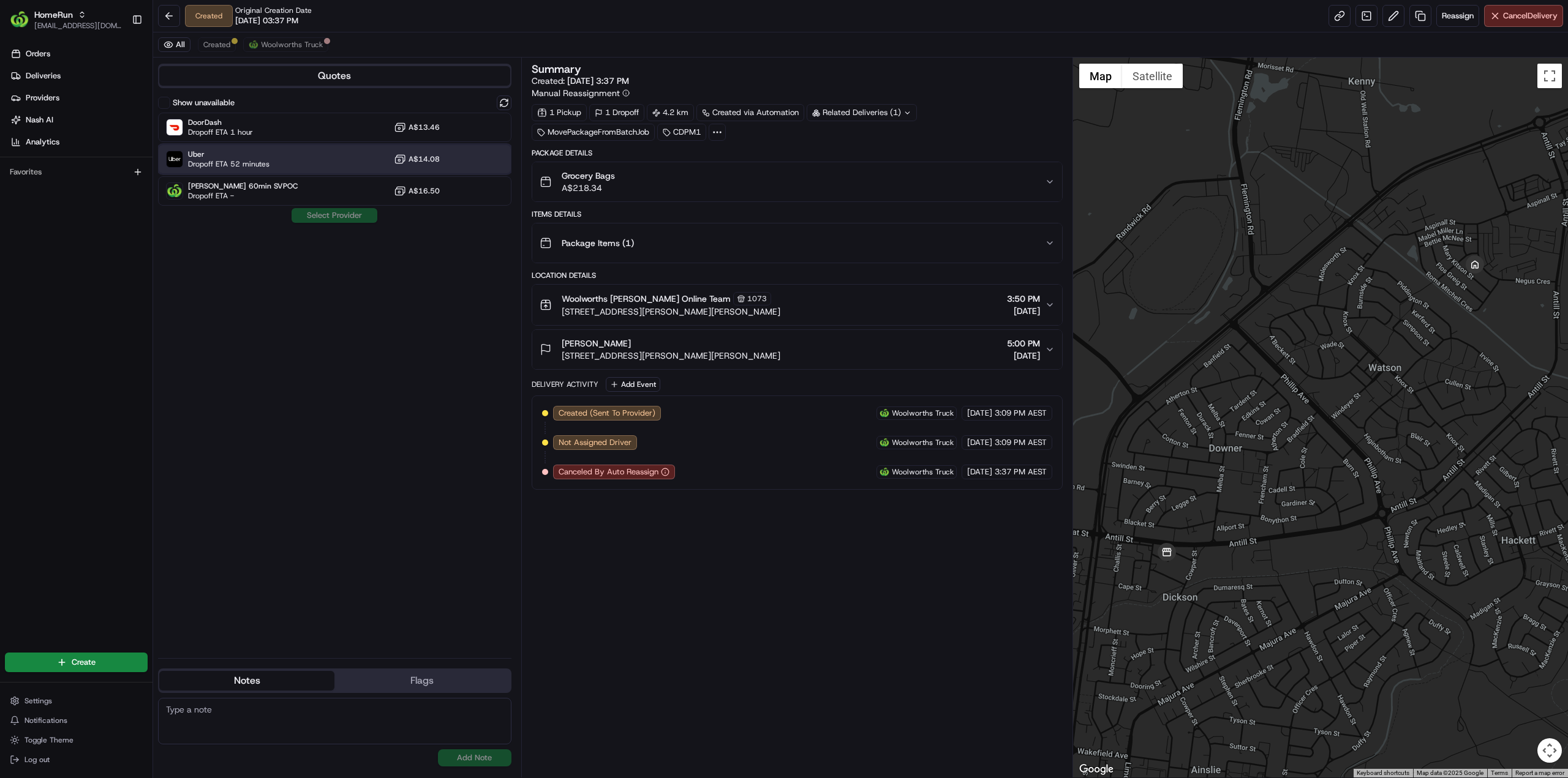
click at [269, 159] on div "Uber Dropoff ETA 52 minutes A$14.08" at bounding box center [335, 159] width 353 height 29
click at [330, 219] on button "Assign Provider" at bounding box center [334, 216] width 87 height 15
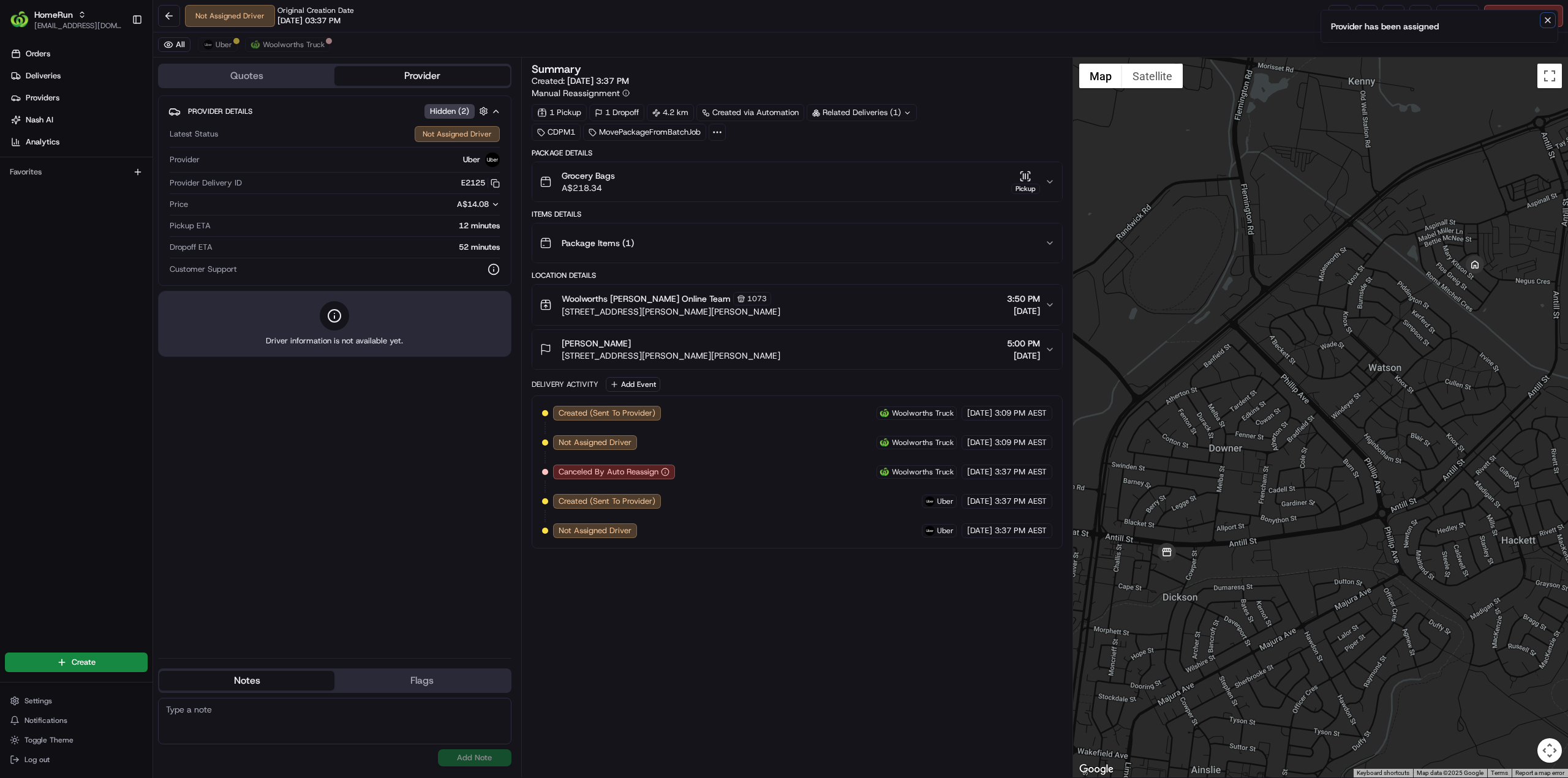
click at [1545, 16] on icon "Notifications (F8)" at bounding box center [1547, 20] width 10 height 10
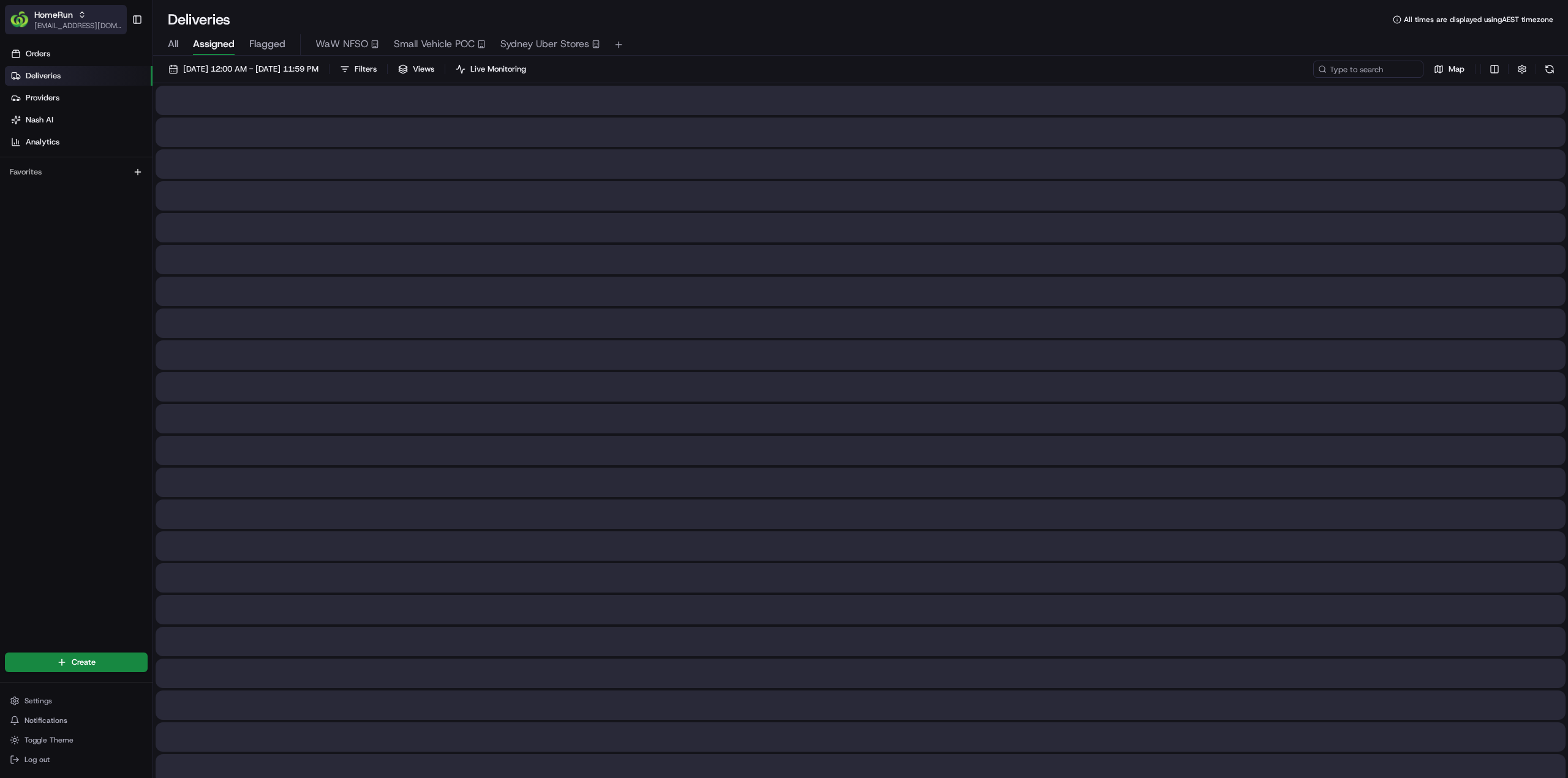
click at [95, 21] on span "[EMAIL_ADDRESS][DOMAIN_NAME]" at bounding box center [78, 25] width 88 height 10
click at [185, 60] on span "HomeRun" at bounding box center [175, 64] width 35 height 11
click at [446, 39] on span "Small Vehicle POC" at bounding box center [434, 44] width 81 height 15
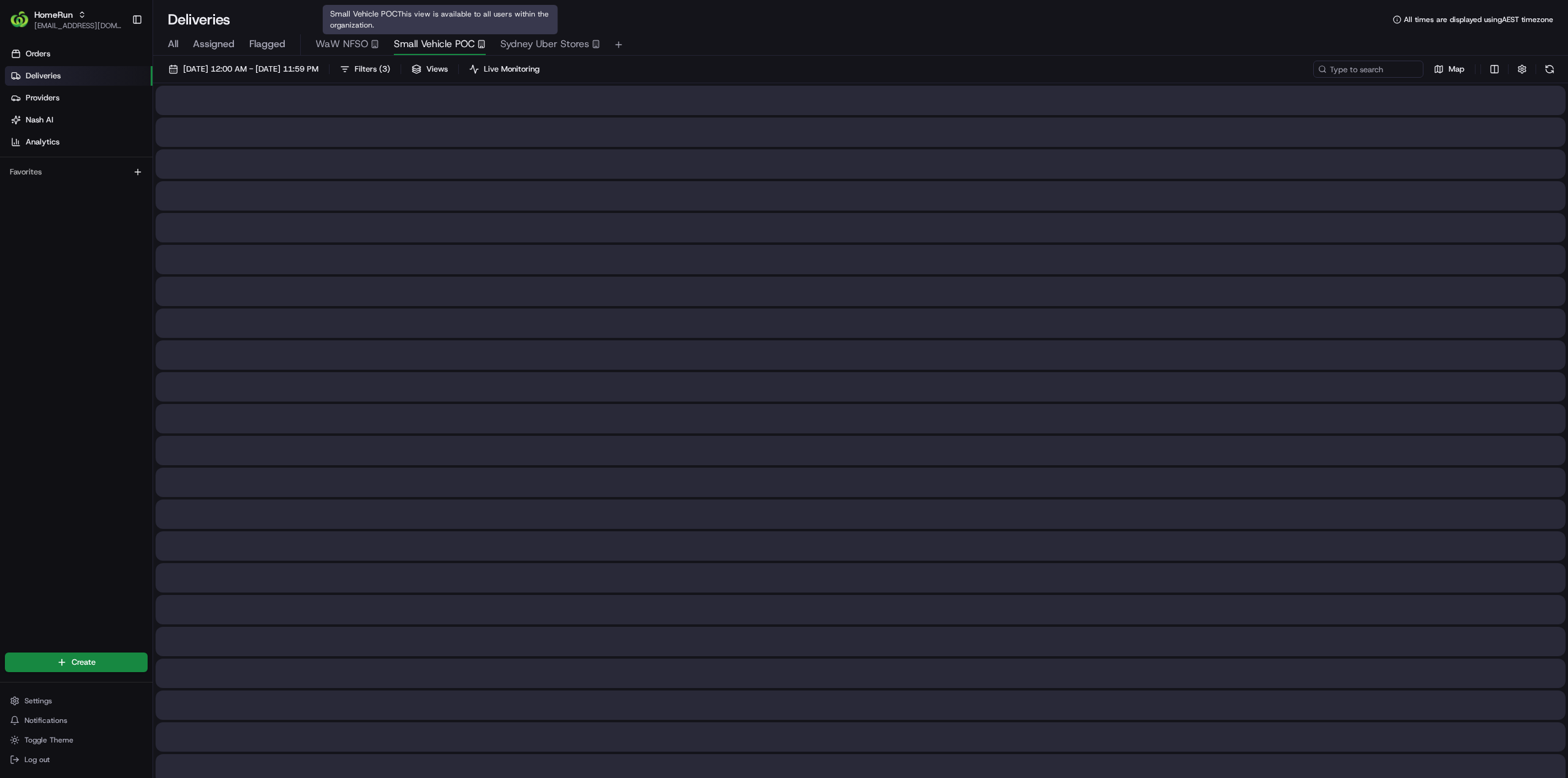
click at [445, 41] on span "Small Vehicle POC" at bounding box center [434, 44] width 81 height 15
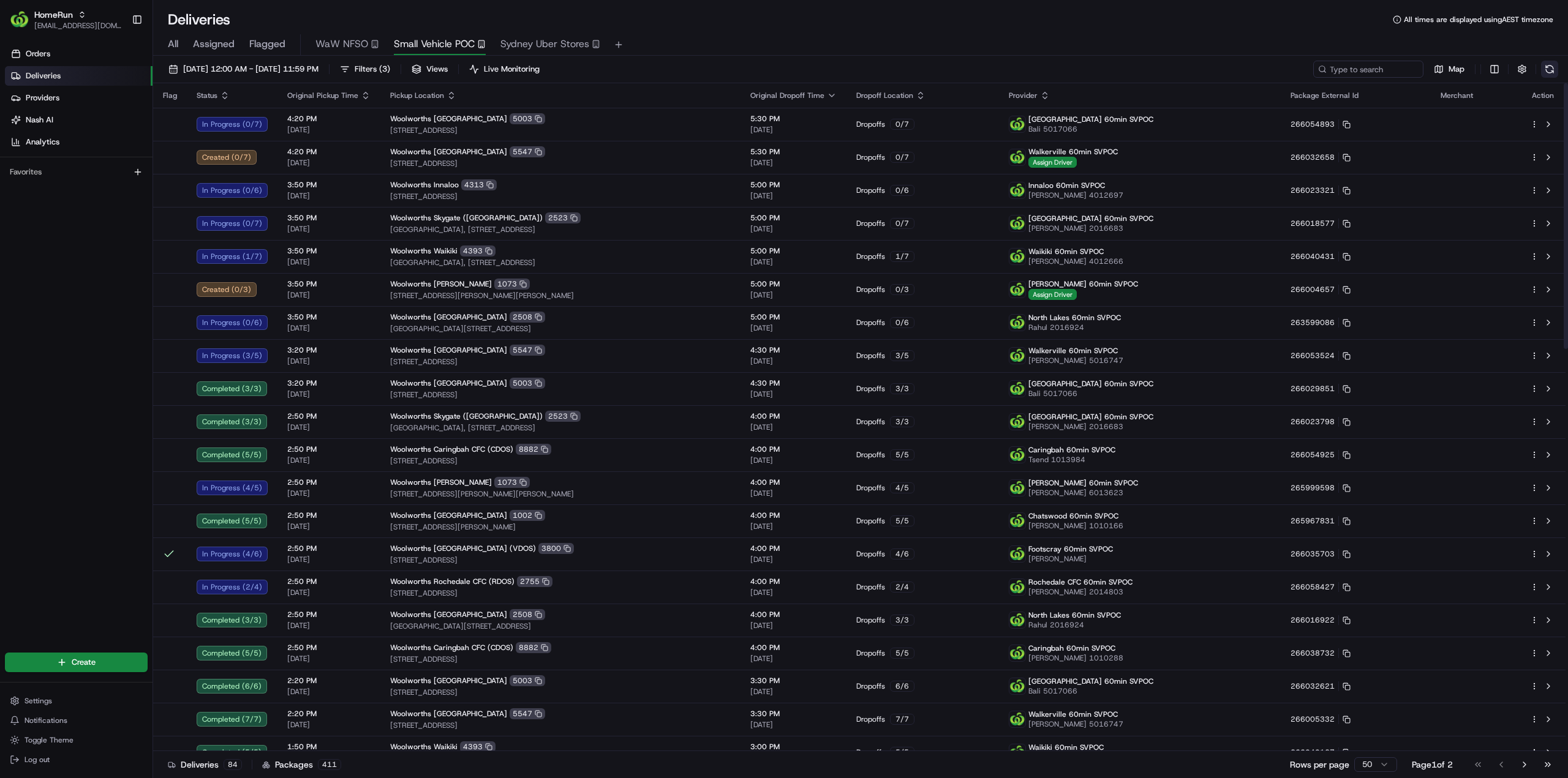
click at [1548, 64] on button at bounding box center [1549, 69] width 17 height 17
click at [1551, 70] on button at bounding box center [1549, 69] width 17 height 17
click at [390, 67] on span "Filters ( 3 )" at bounding box center [372, 69] width 35 height 11
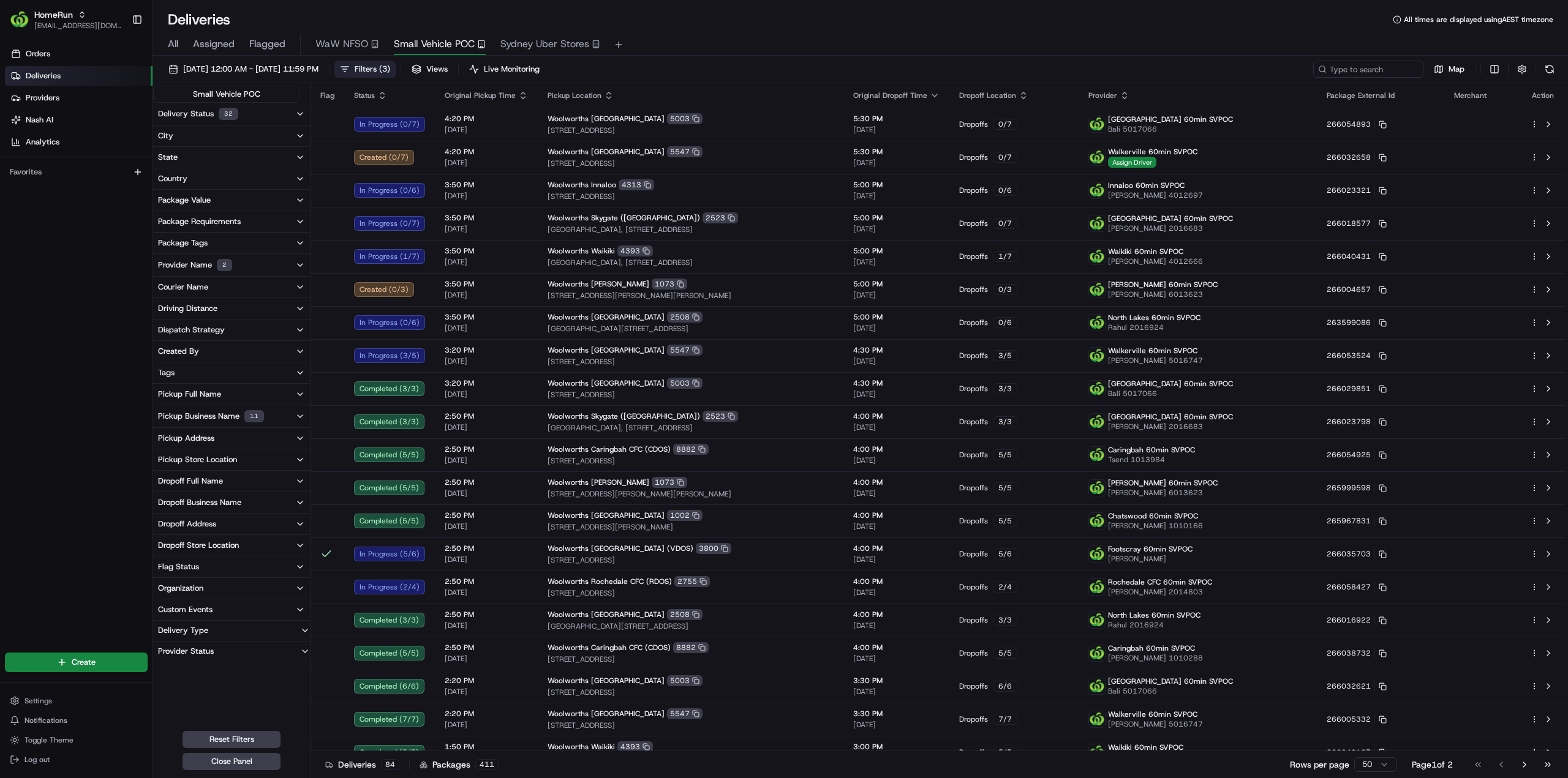
click at [215, 460] on div "Pickup Store Location" at bounding box center [197, 459] width 79 height 11
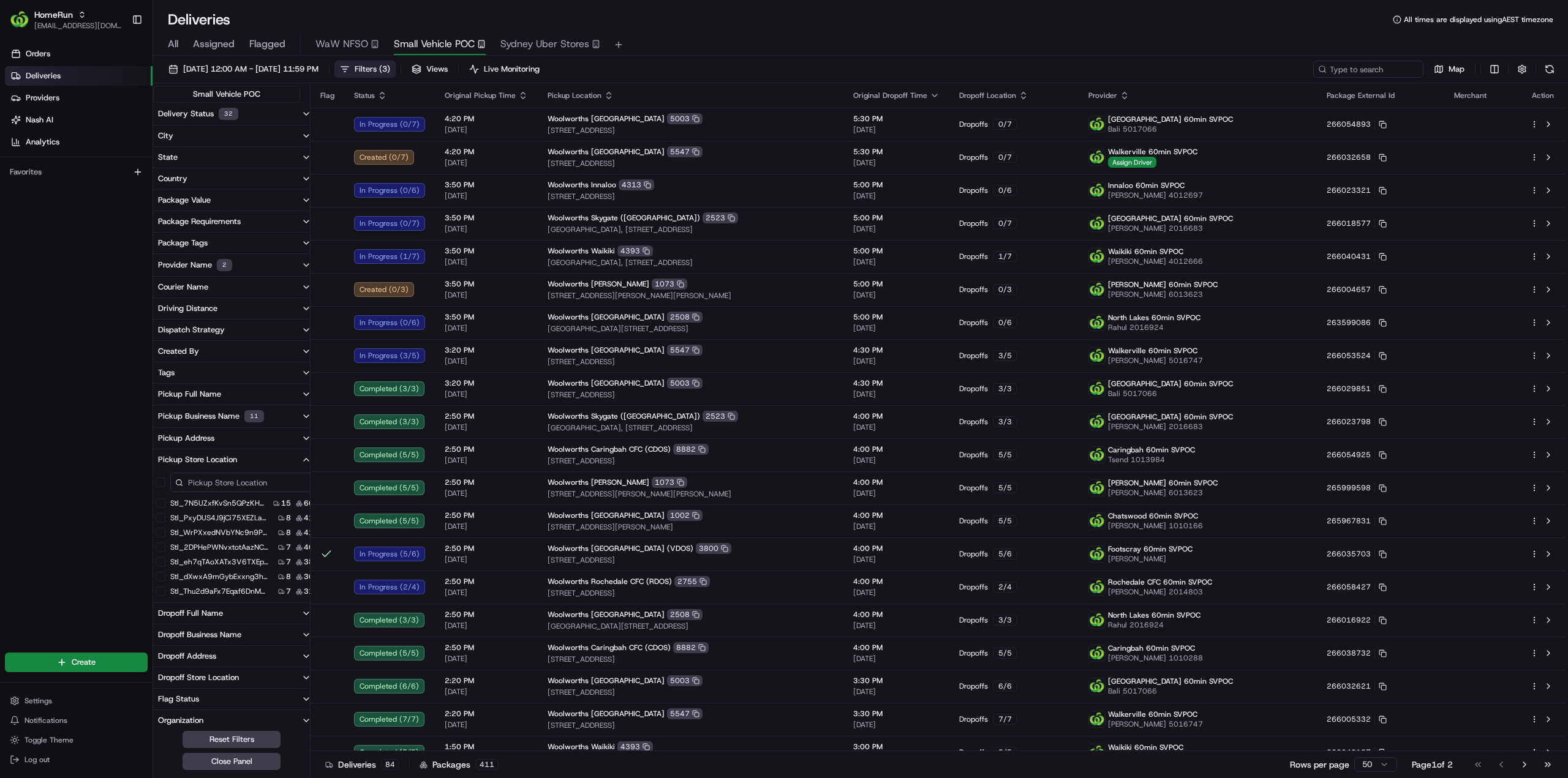
click at [233, 528] on label "stl_WrPXxedNVbYNc9n9PWHSAz" at bounding box center [219, 532] width 98 height 10
click at [165, 528] on button "stl_WrPXxedNVbYNc9n9PWHSAz" at bounding box center [160, 532] width 10 height 10
click at [161, 531] on button "stl_WrPXxedNVbYNc9n9PWHSAz" at bounding box center [160, 532] width 10 height 10
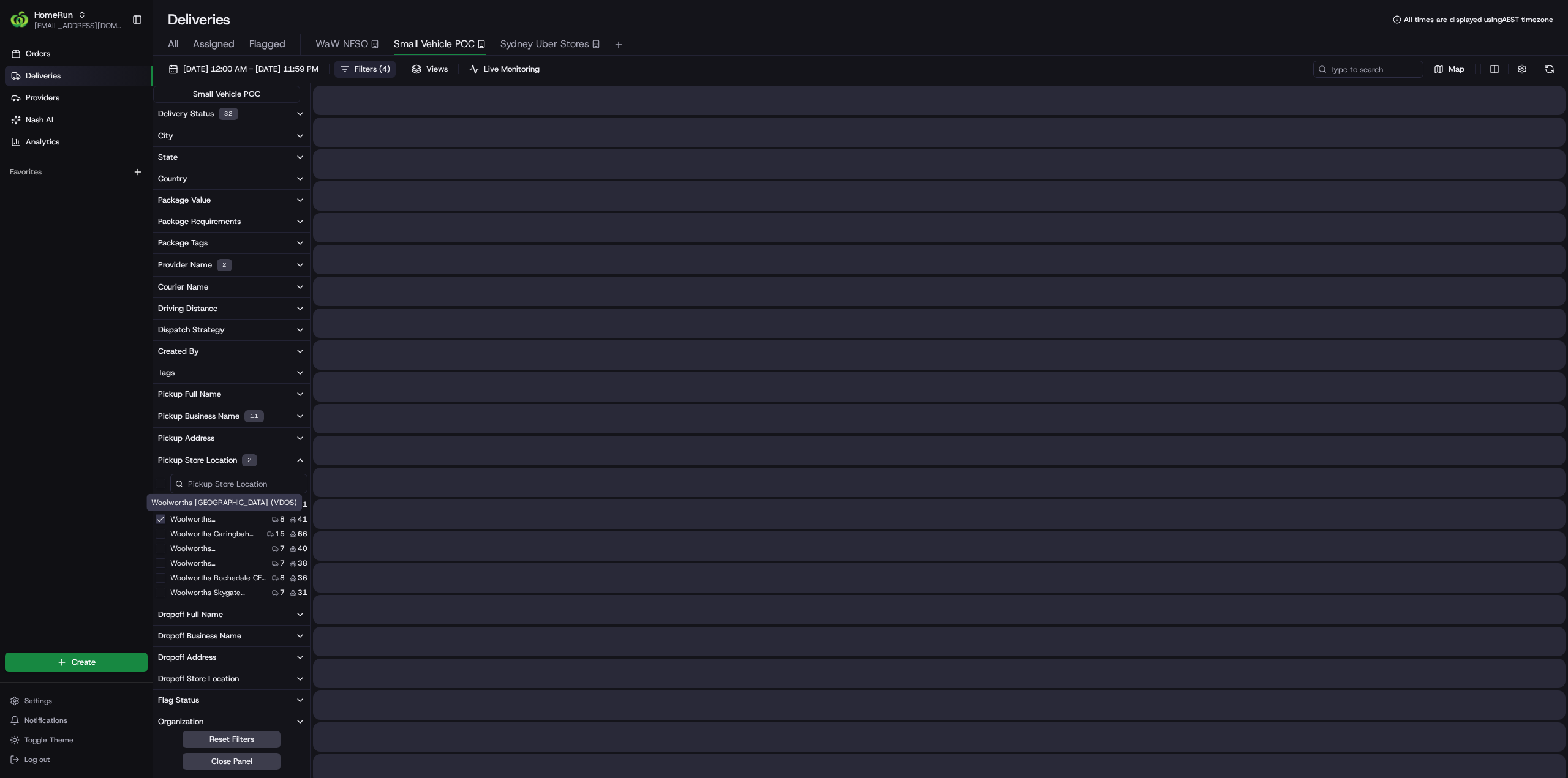
click at [161, 517] on button "Woolworths [GEOGRAPHIC_DATA] (VDOS)" at bounding box center [160, 519] width 10 height 10
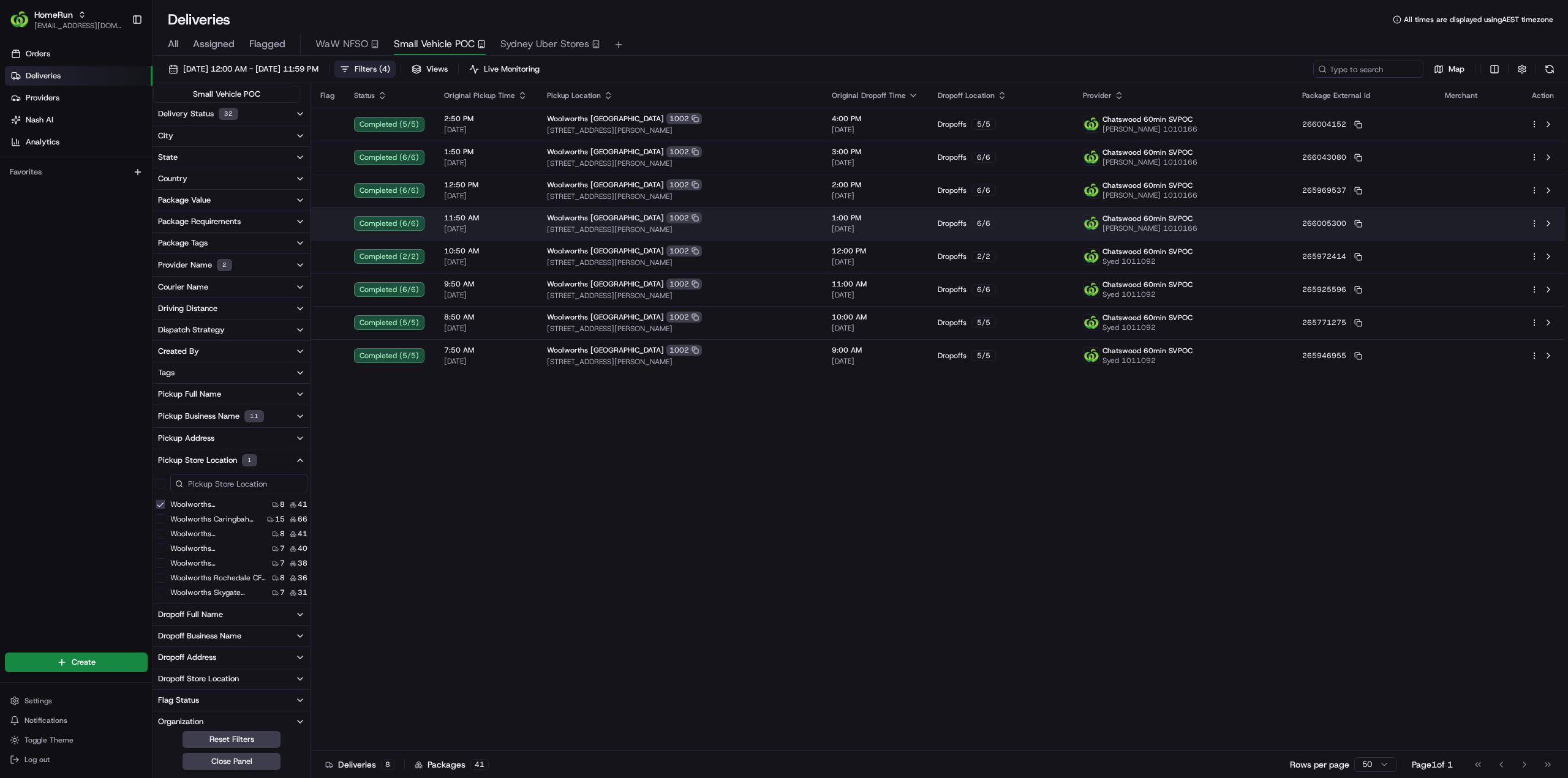
type button "on"
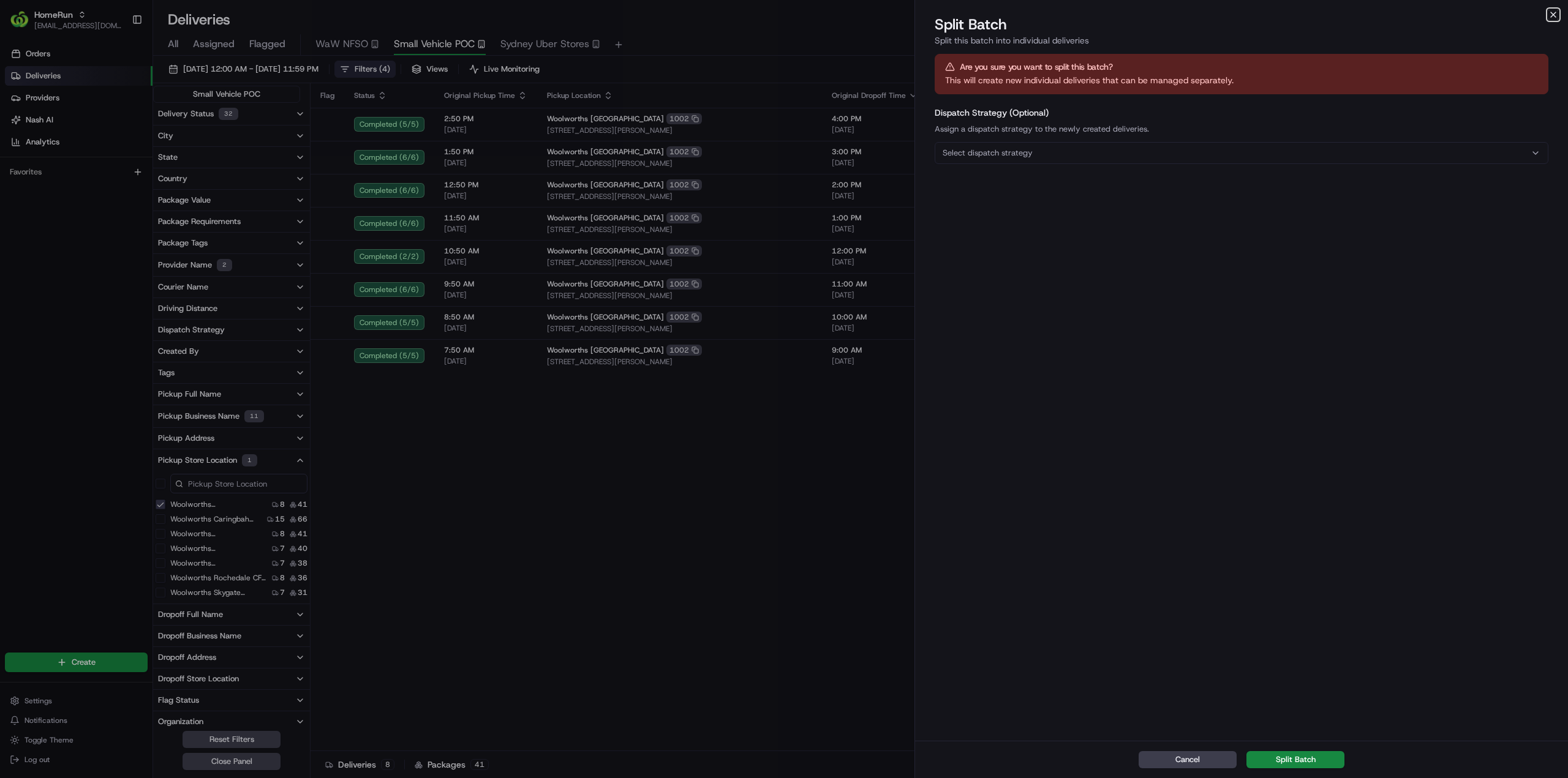
click at [1557, 11] on icon "button" at bounding box center [1553, 15] width 10 height 10
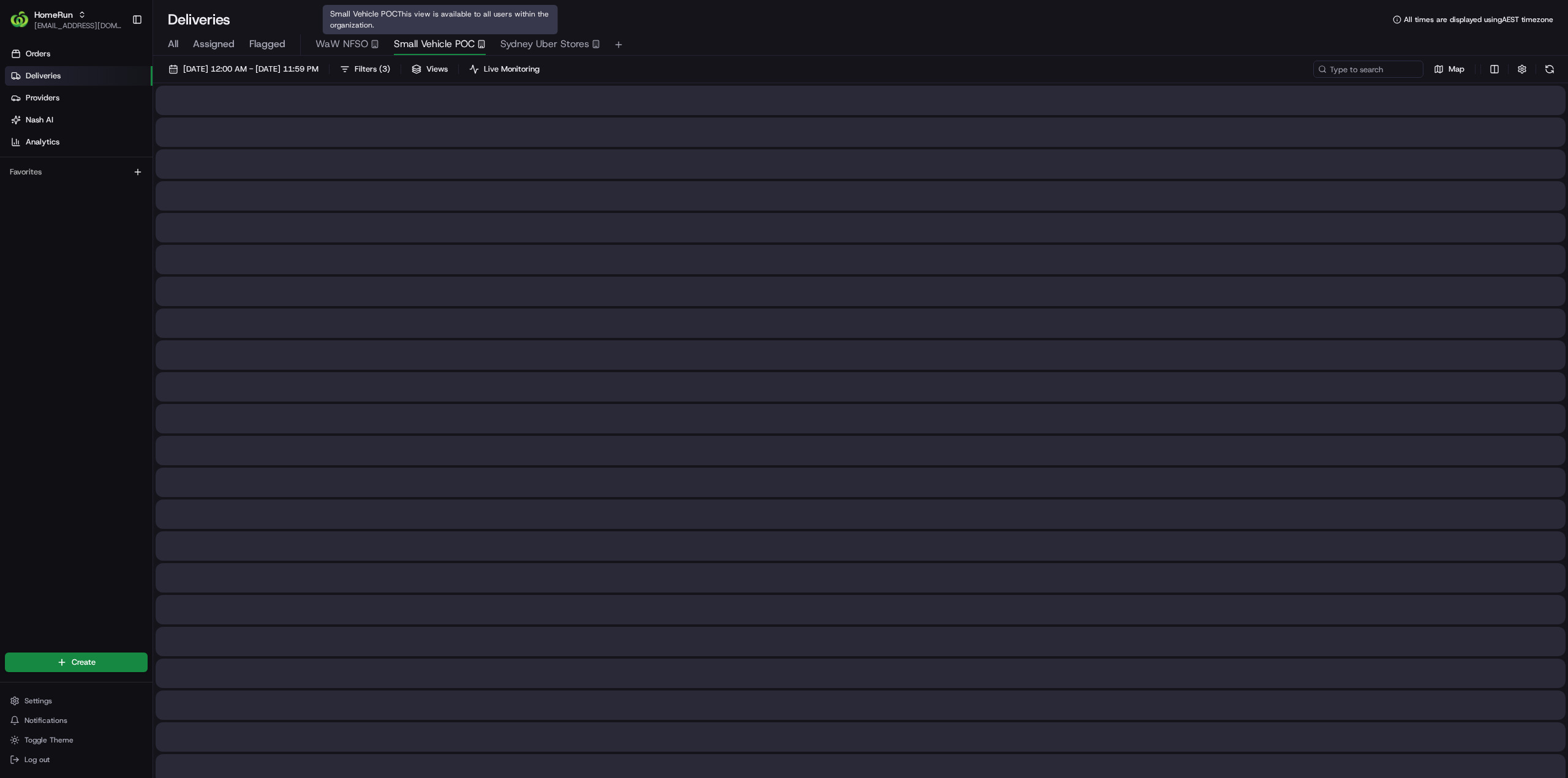
click at [440, 42] on span "Small Vehicle POC" at bounding box center [434, 44] width 81 height 15
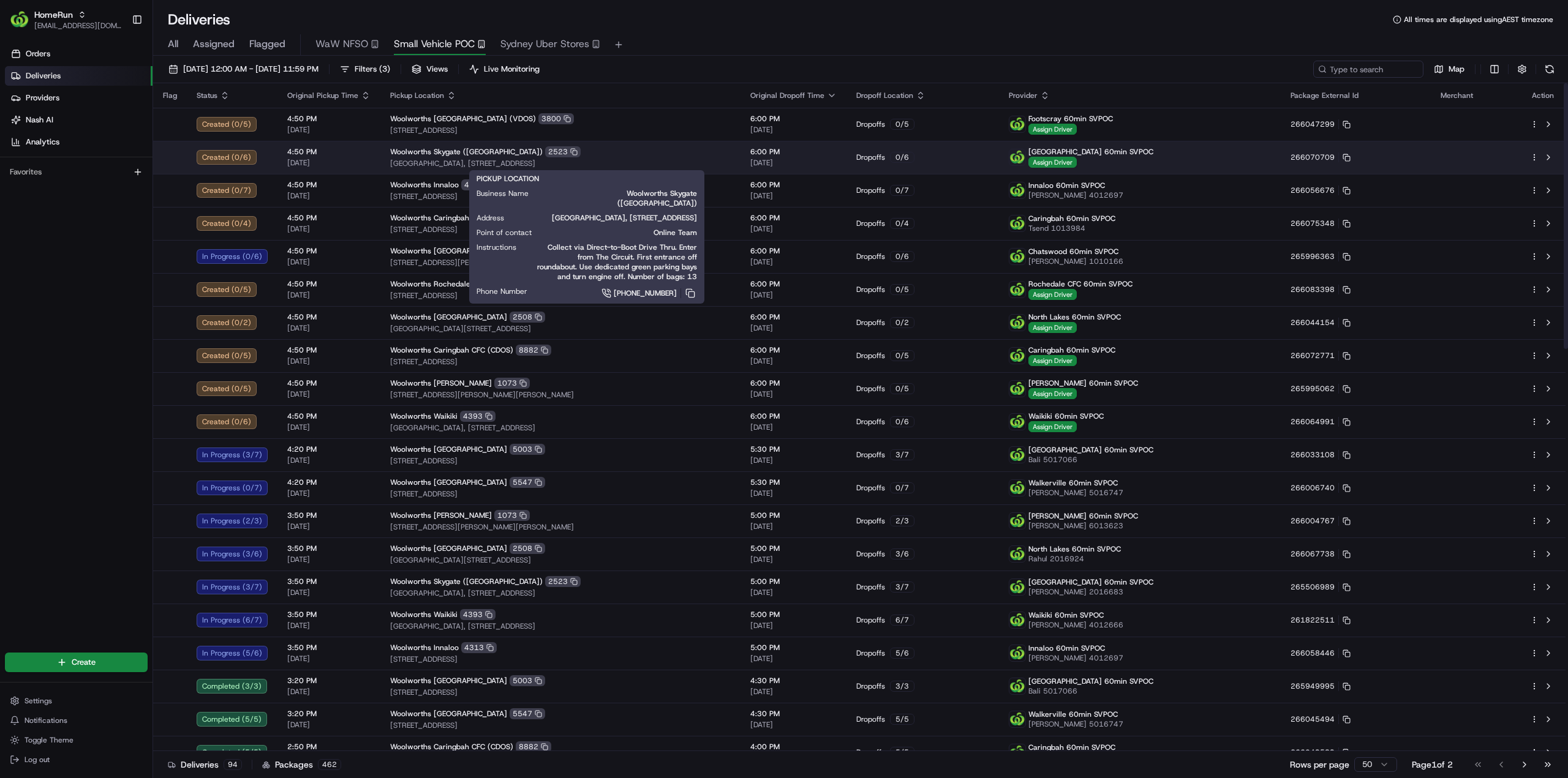
click at [487, 153] on span "Woolworths Skygate (Brisbane Airport)" at bounding box center [466, 151] width 153 height 10
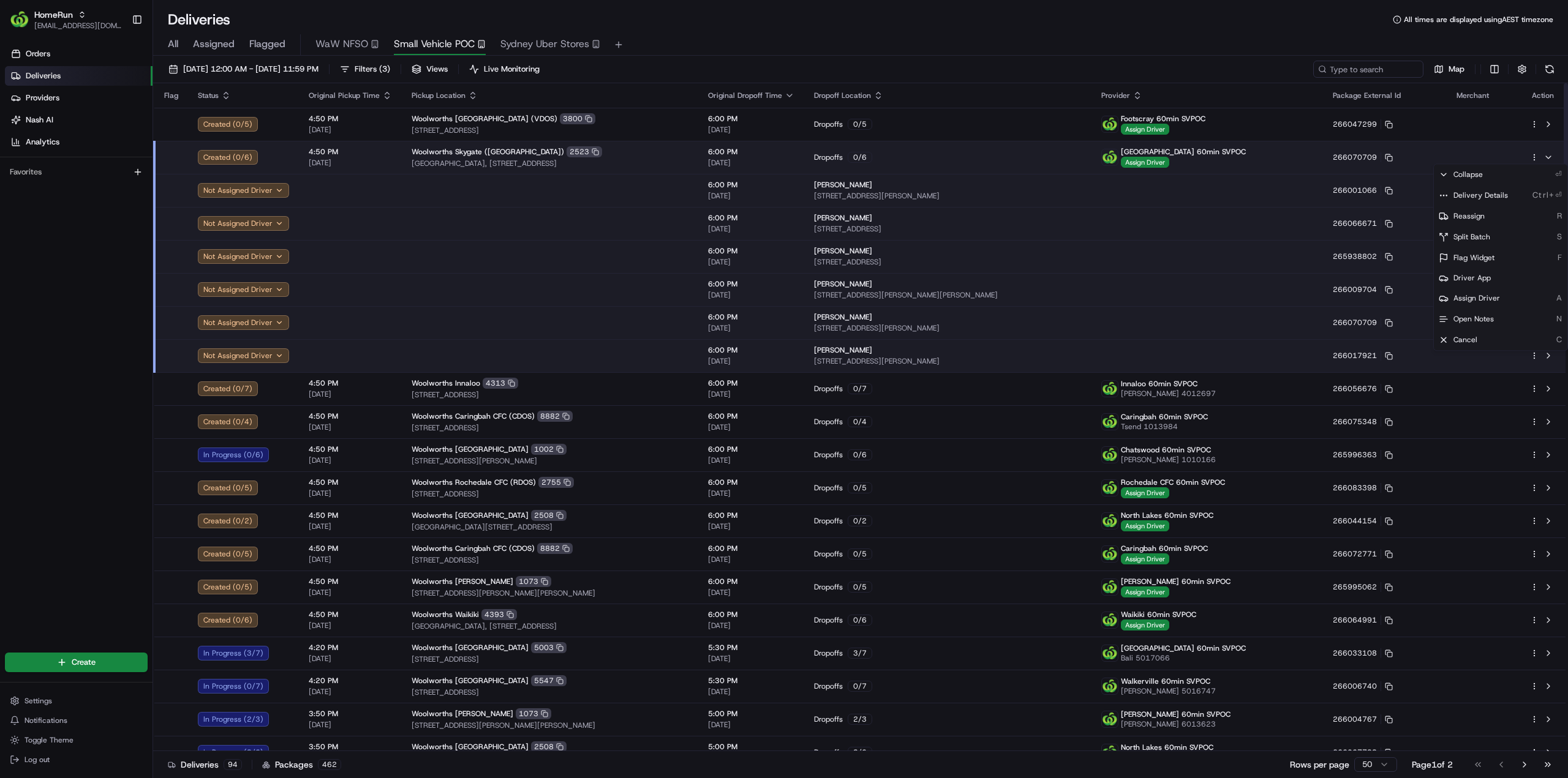
click at [1533, 157] on html "HomeRun jhobbs1@woolworths.com.au Toggle Sidebar Orders Deliveries Providers Na…" at bounding box center [784, 389] width 1568 height 778
click at [1482, 195] on span "Delivery Details" at bounding box center [1480, 195] width 54 height 10
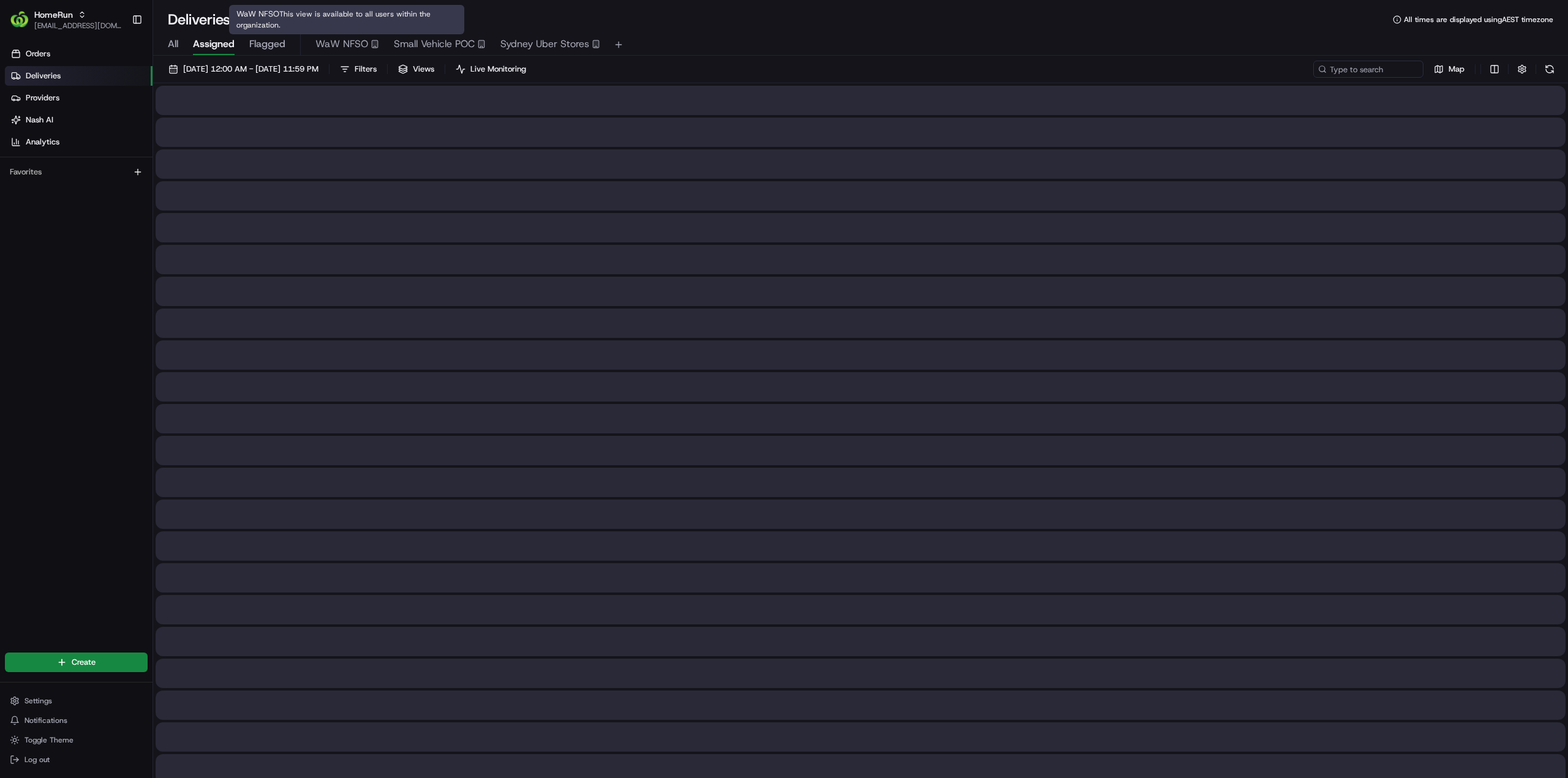
type input "36T86500678"
click at [420, 33] on div "WaW NFSO This view is available to all users within the organization. WaW NFSO …" at bounding box center [347, 19] width 235 height 29
click at [421, 46] on span "Small Vehicle POC" at bounding box center [434, 44] width 81 height 15
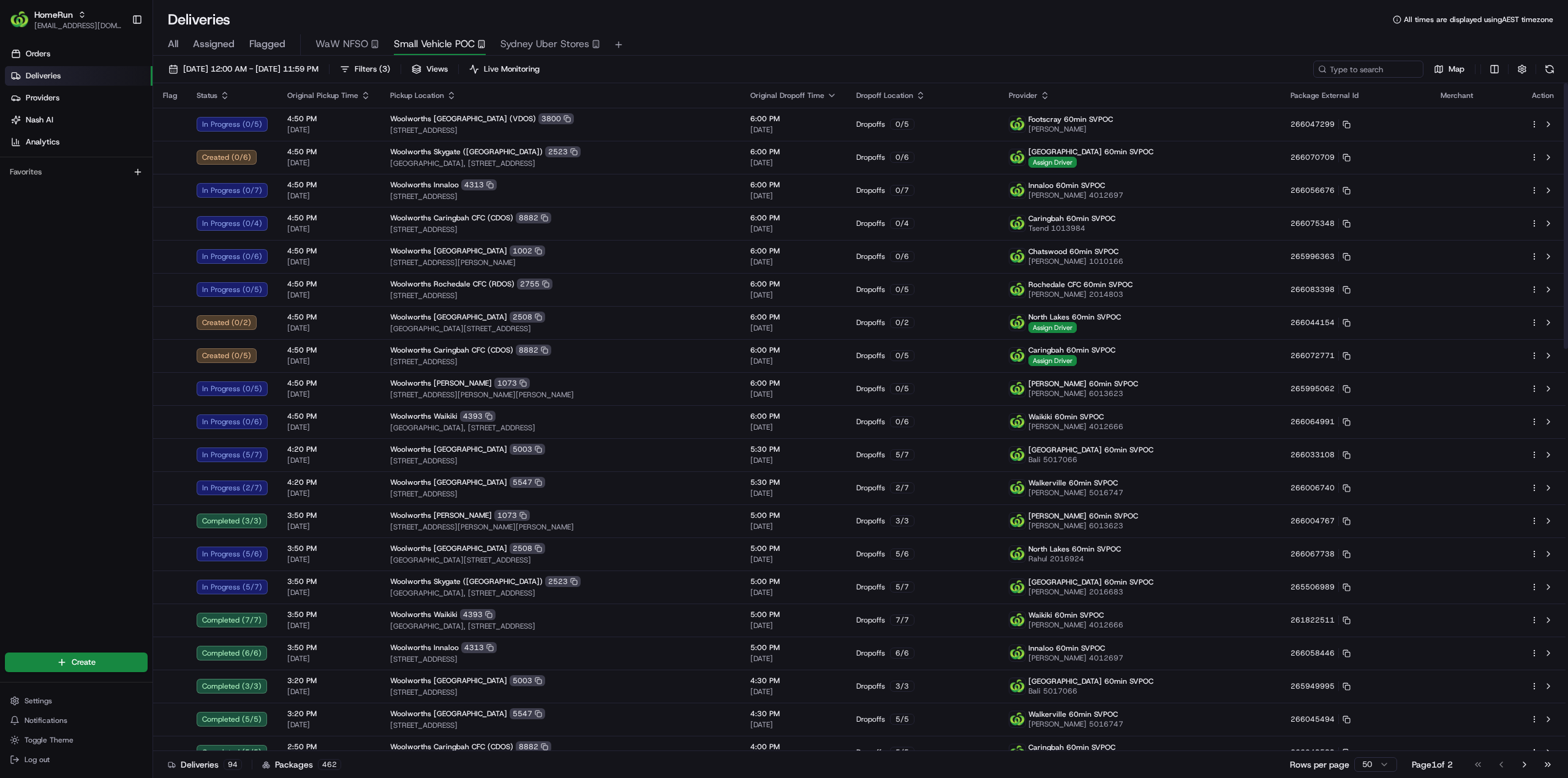
click at [1535, 584] on html "HomeRun [EMAIL_ADDRESS][DOMAIN_NAME] Toggle Sidebar Orders Deliveries Providers…" at bounding box center [784, 389] width 1568 height 778
click at [1470, 627] on span "Delivery Details" at bounding box center [1480, 625] width 54 height 10
click at [1551, 68] on html "HomeRun jhobbs1@woolworths.com.au Toggle Sidebar Orders Deliveries Providers Na…" at bounding box center [784, 389] width 1568 height 778
click at [1551, 68] on button at bounding box center [1549, 69] width 17 height 17
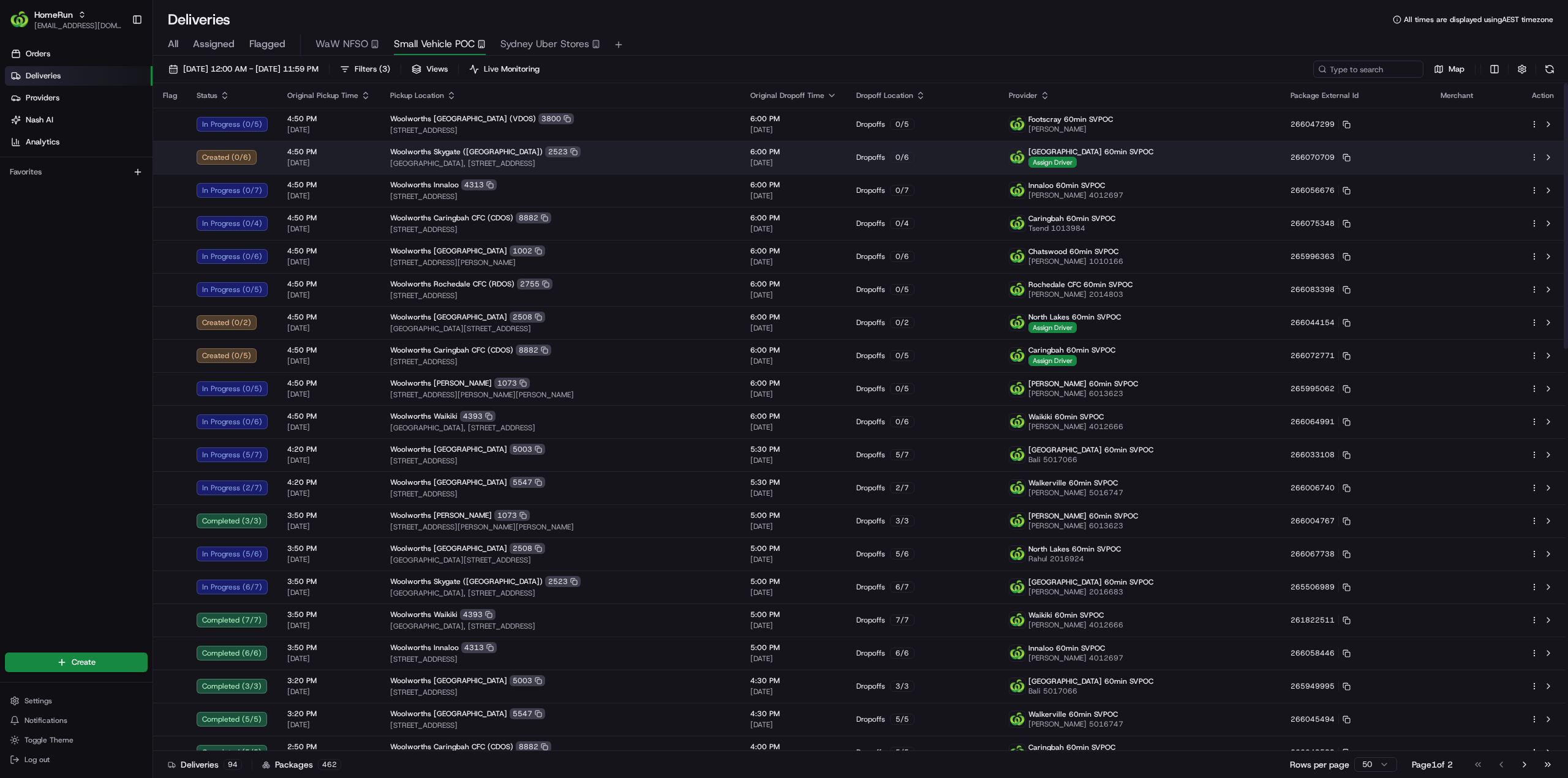
click at [462, 151] on span "Woolworths Skygate (Brisbane Airport)" at bounding box center [466, 151] width 153 height 10
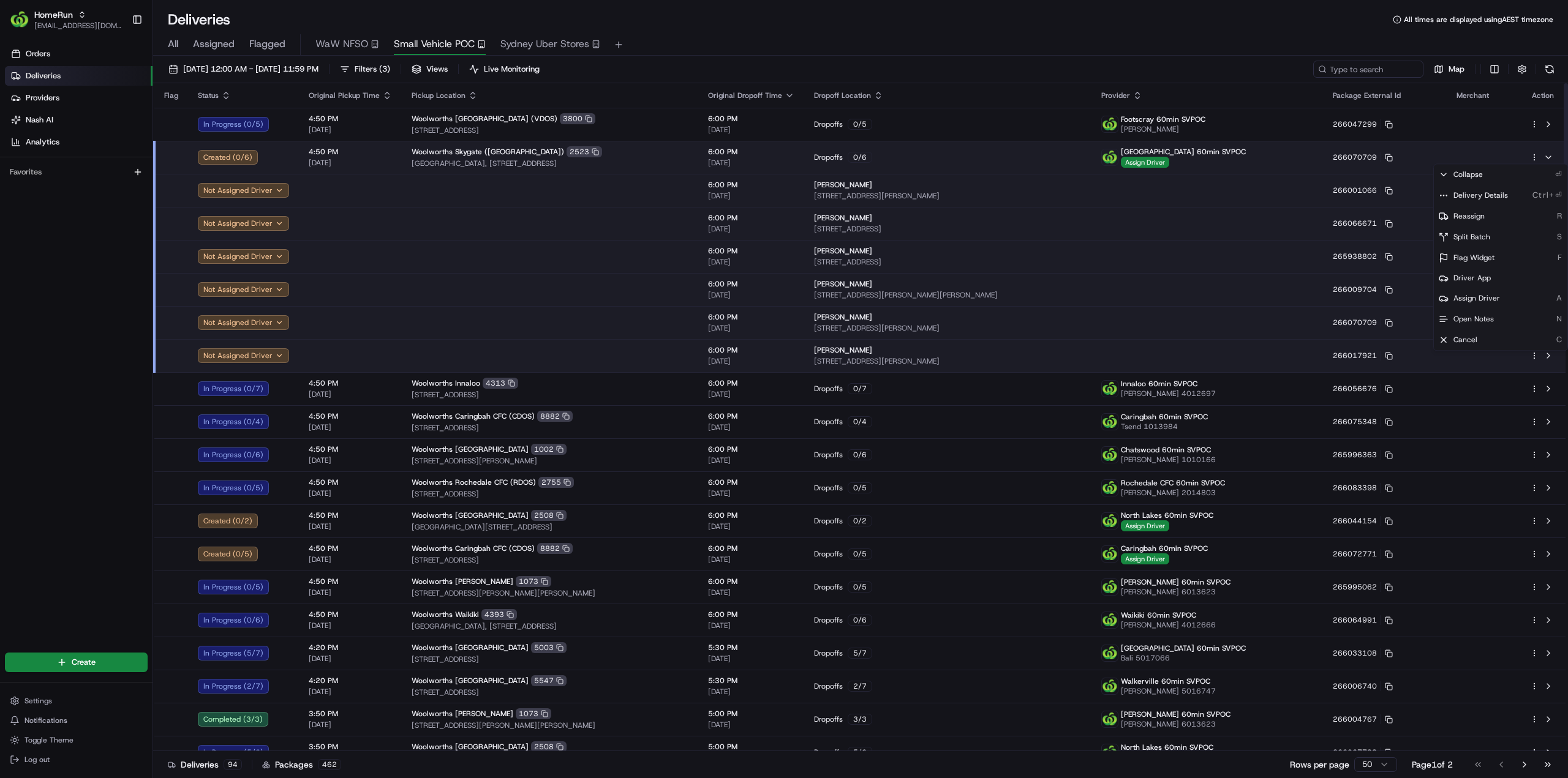
click at [1535, 155] on html "HomeRun jhobbs1@woolworths.com.au Toggle Sidebar Orders Deliveries Providers Na…" at bounding box center [784, 389] width 1568 height 778
click at [1489, 198] on span "Delivery Details" at bounding box center [1480, 195] width 54 height 10
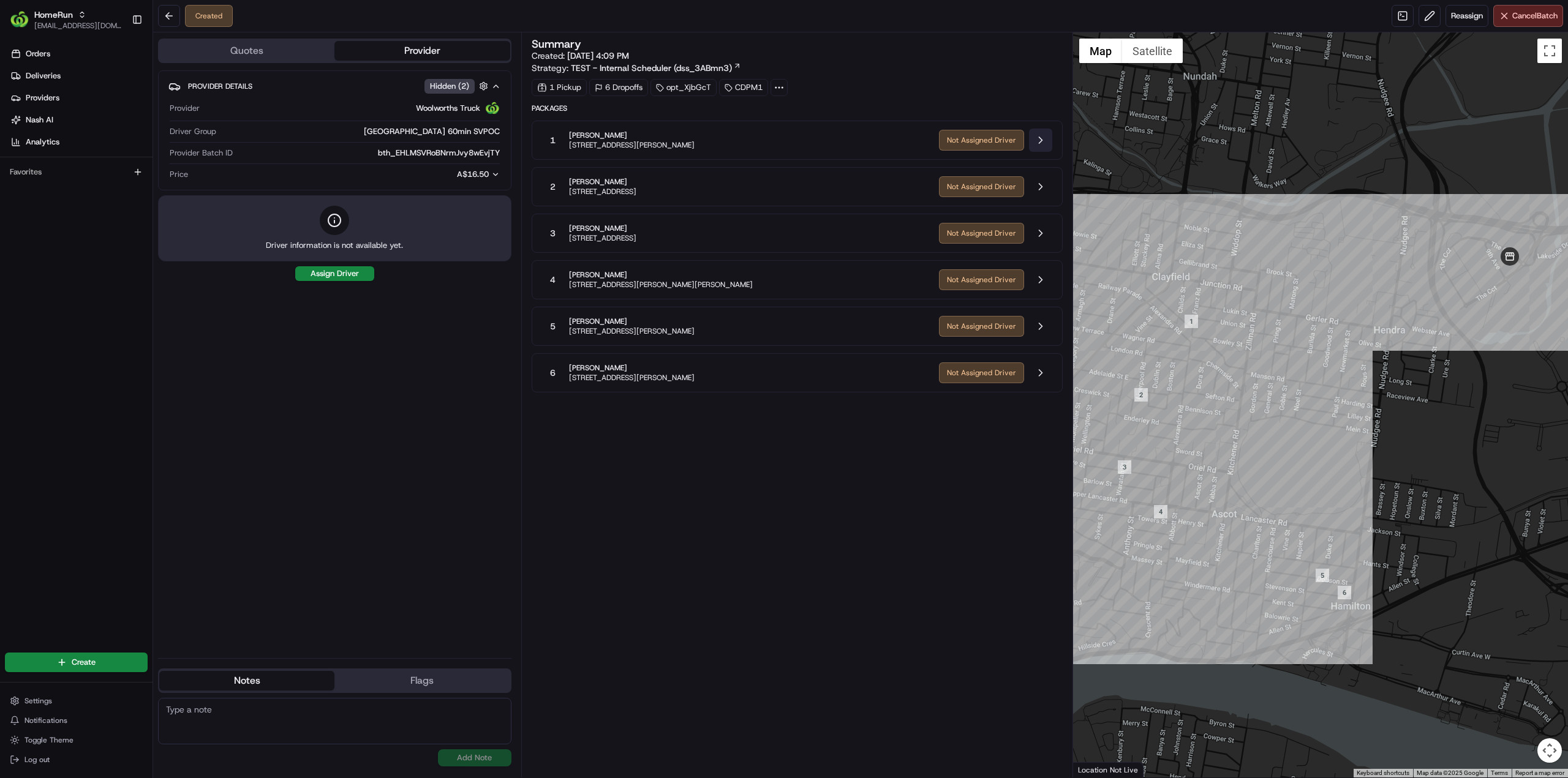
click at [1043, 141] on button at bounding box center [1040, 140] width 23 height 23
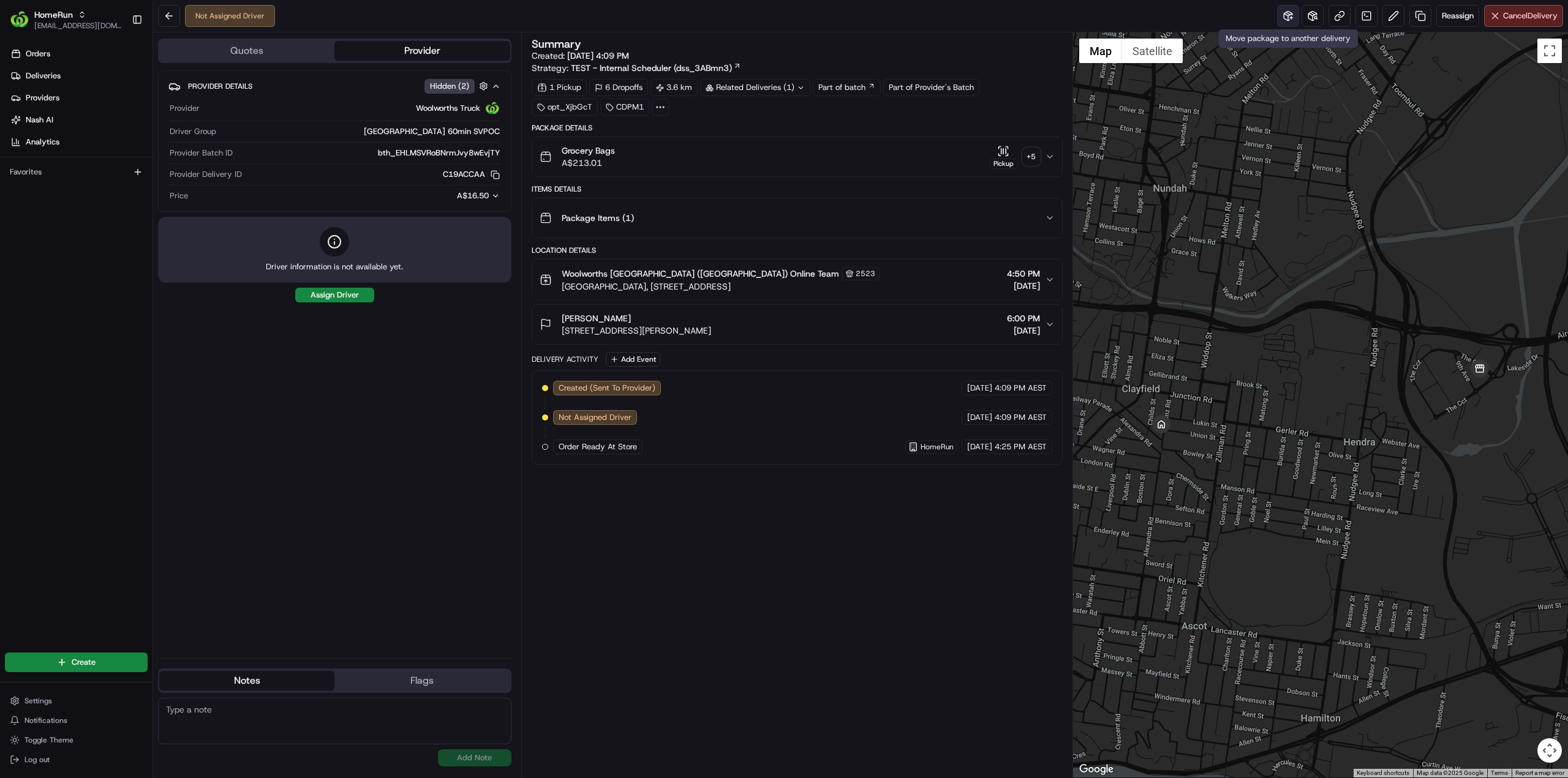
click at [1287, 12] on button at bounding box center [1288, 15] width 22 height 22
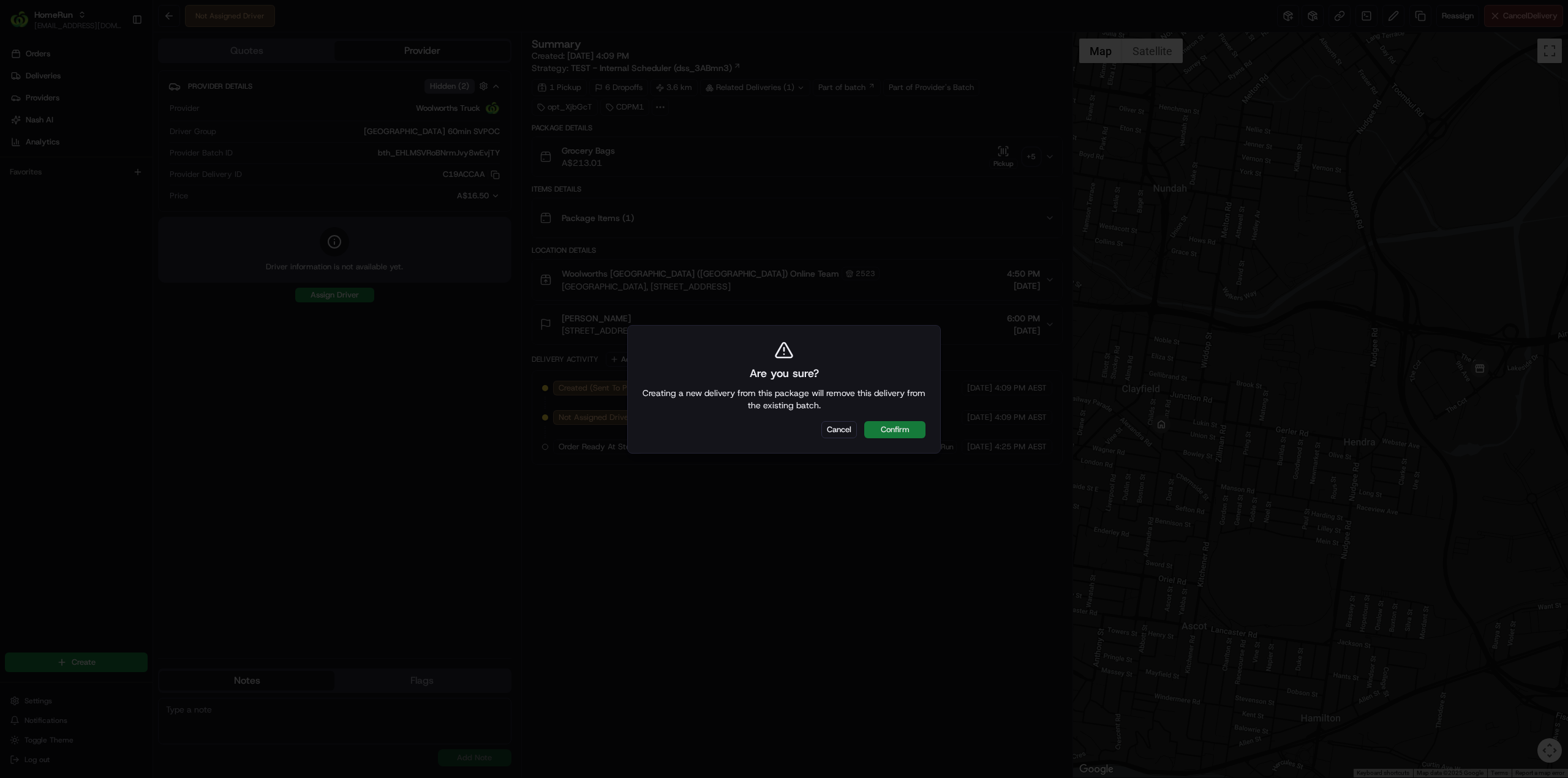
click at [893, 437] on button "Confirm" at bounding box center [895, 429] width 61 height 17
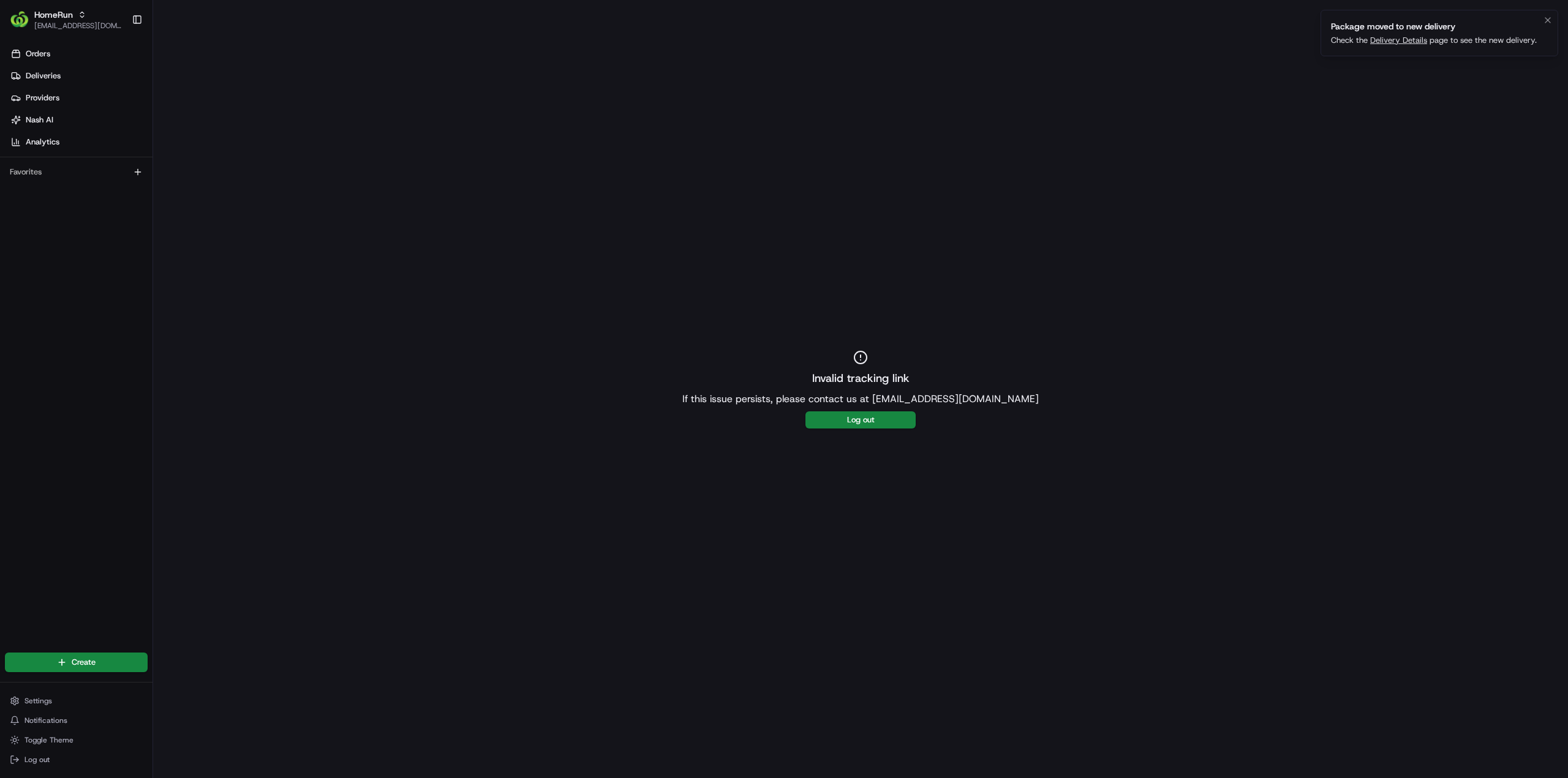
click at [1403, 40] on link "Delivery Details" at bounding box center [1399, 40] width 57 height 11
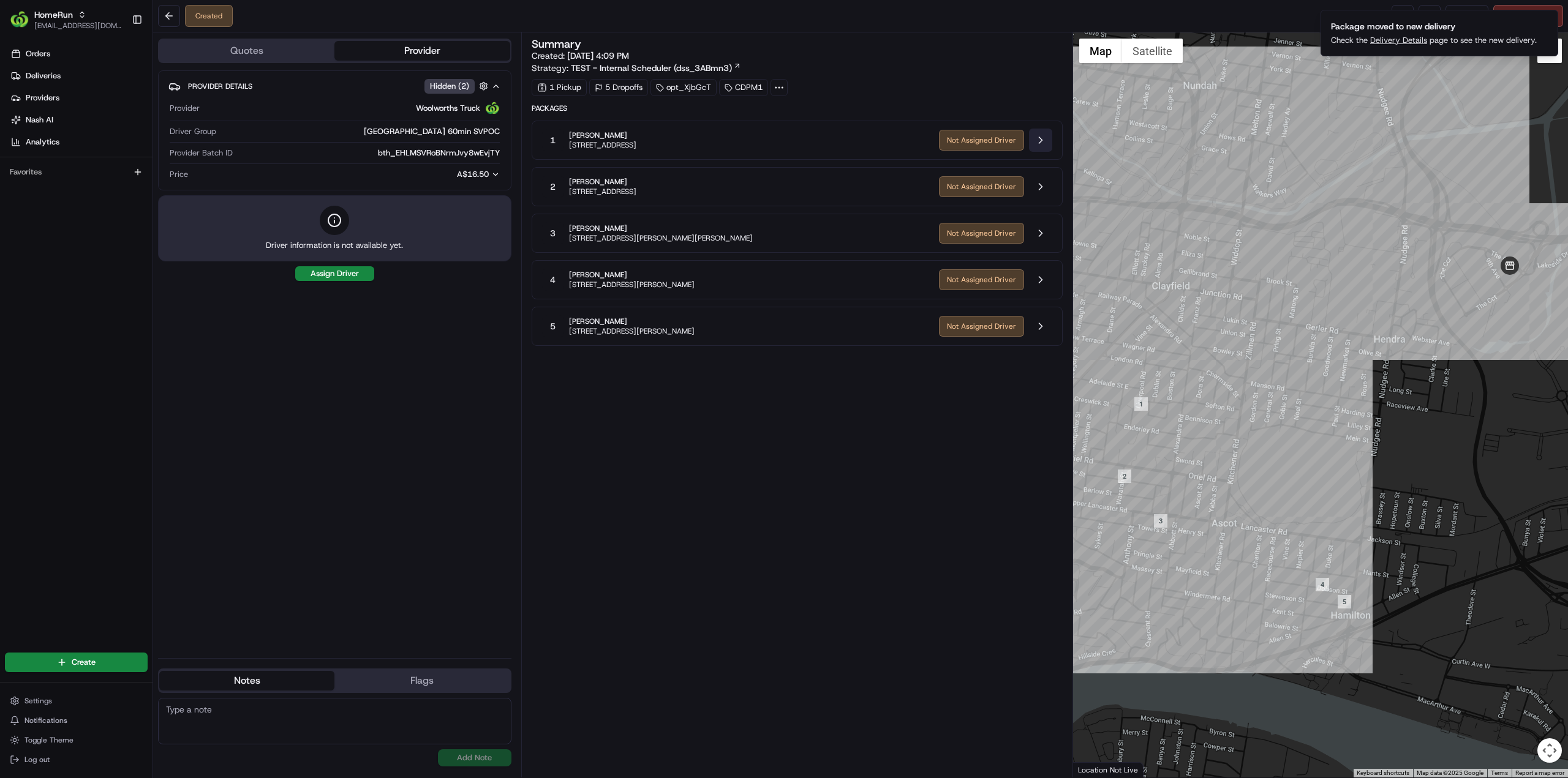
click at [1041, 137] on button at bounding box center [1040, 140] width 23 height 23
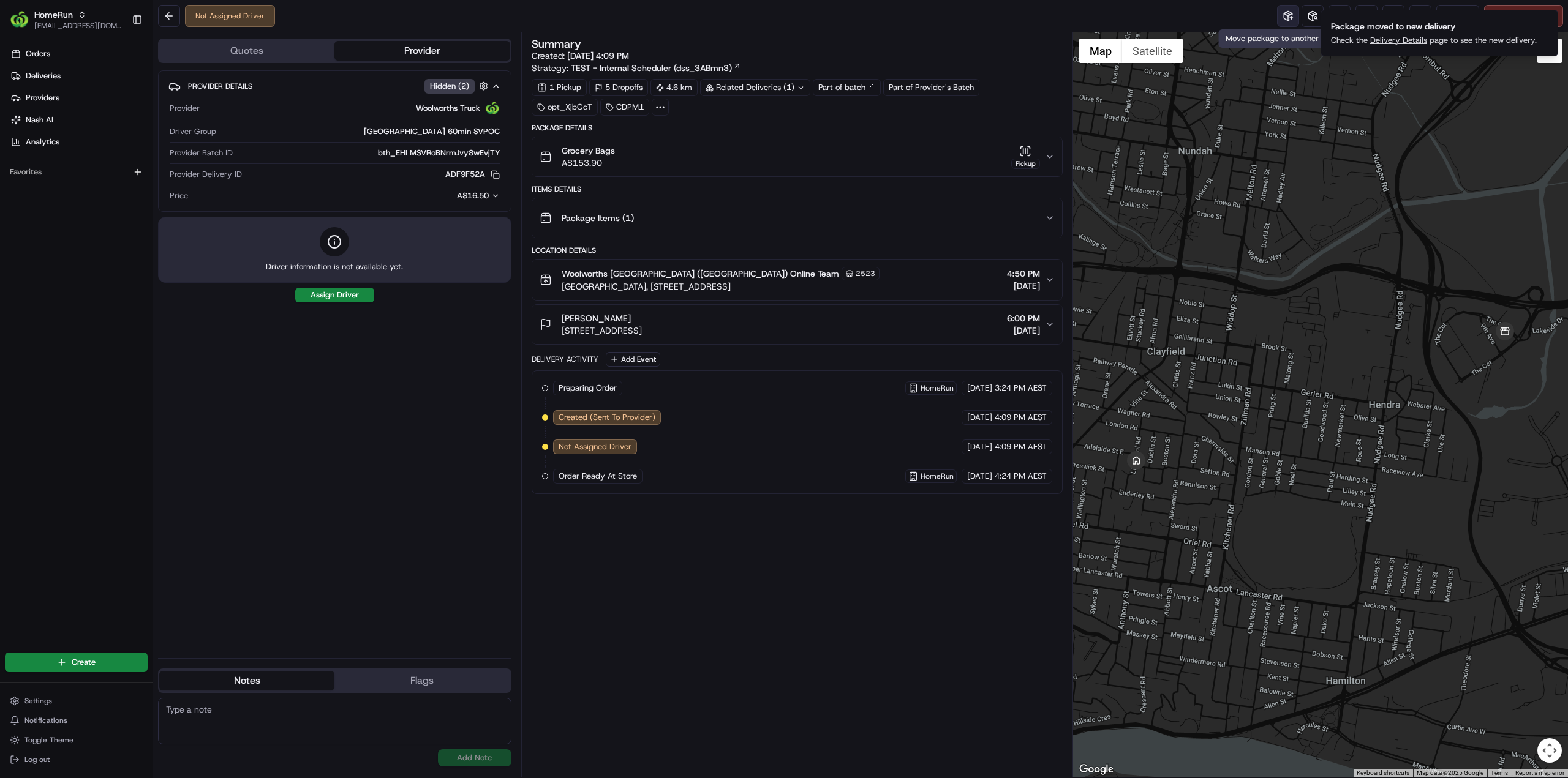
click at [1290, 16] on button at bounding box center [1288, 15] width 22 height 22
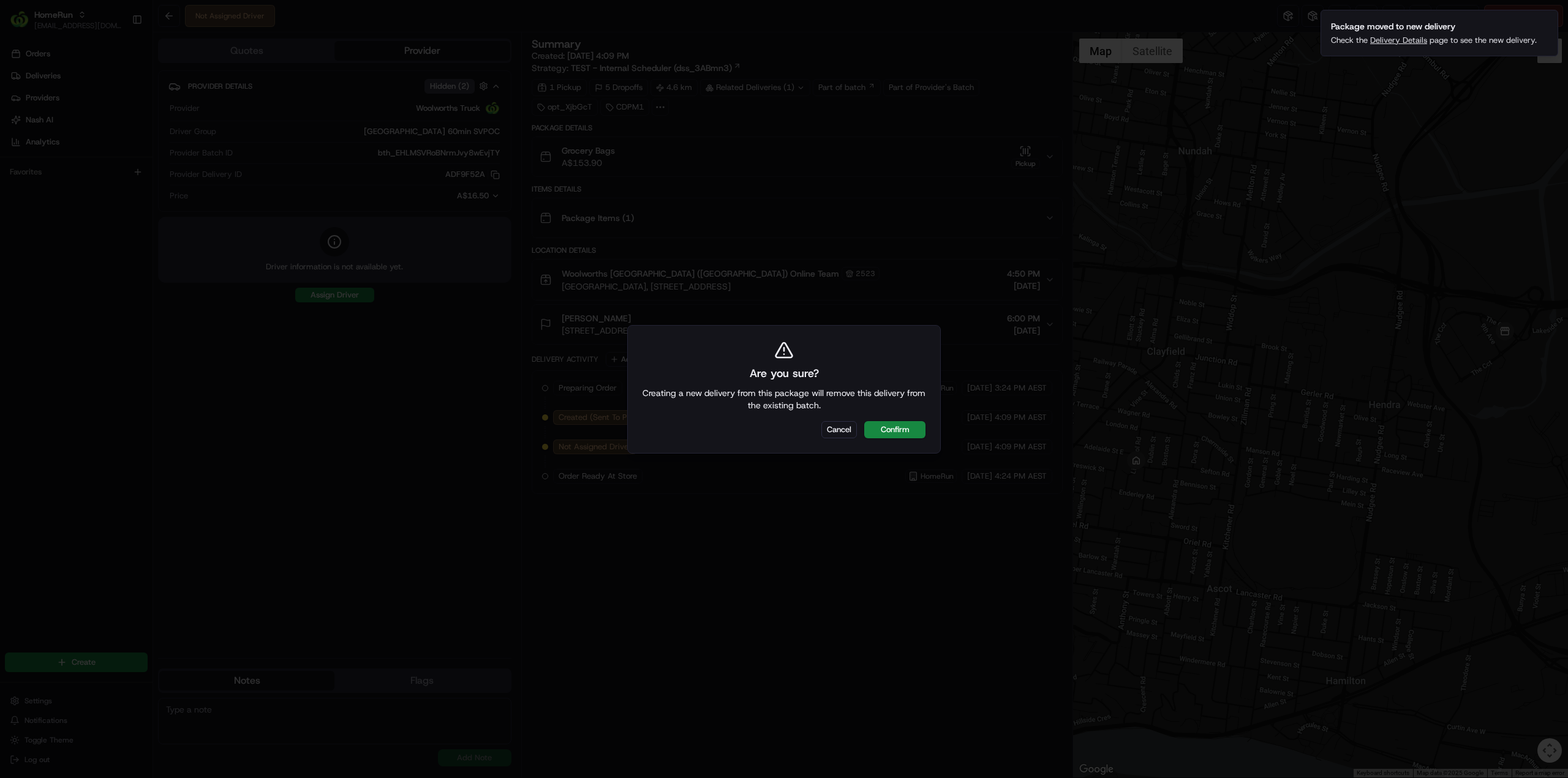
click at [904, 424] on button "Confirm" at bounding box center [895, 429] width 61 height 17
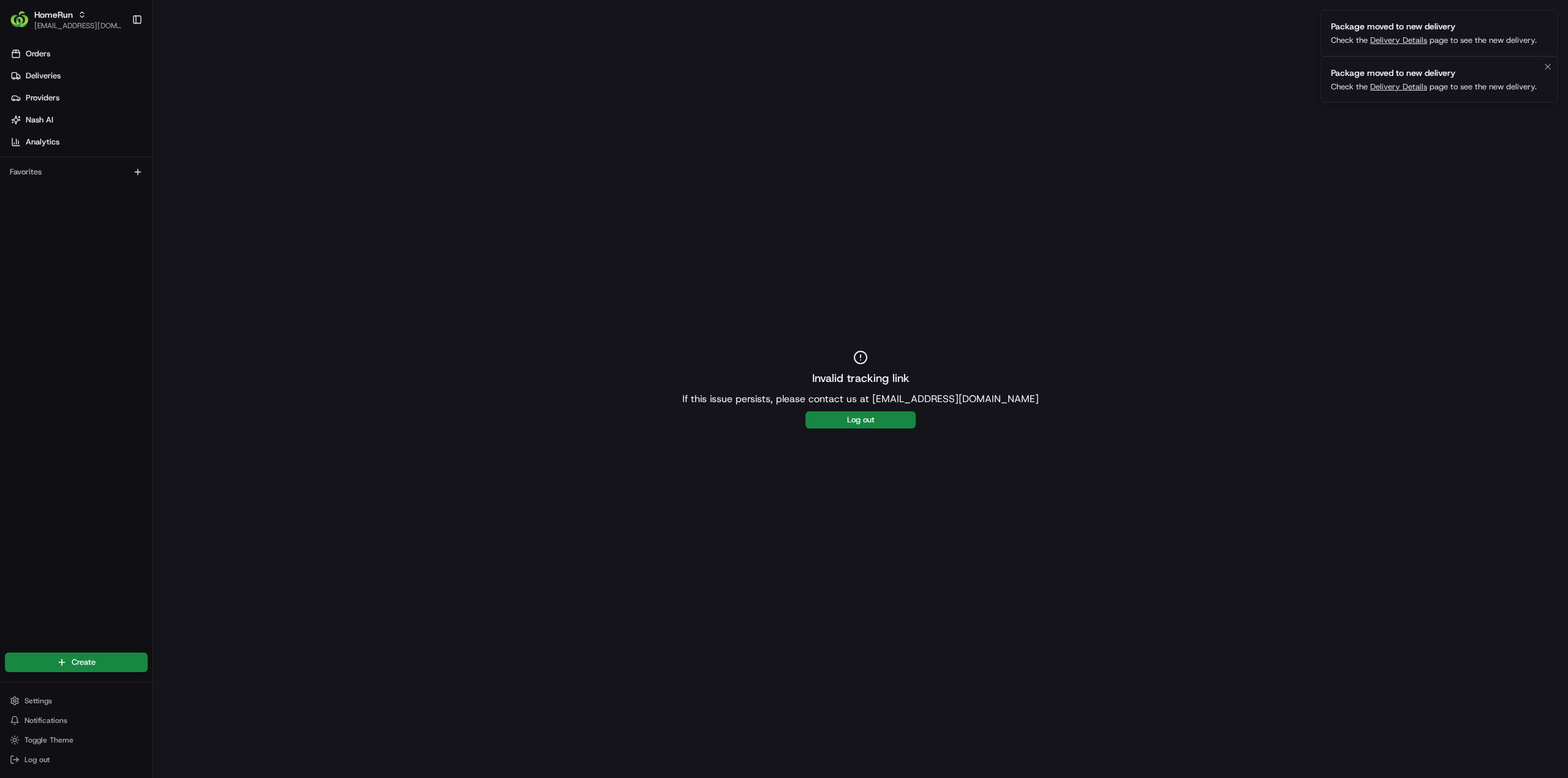
click at [1383, 83] on link "Delivery Details" at bounding box center [1399, 87] width 57 height 11
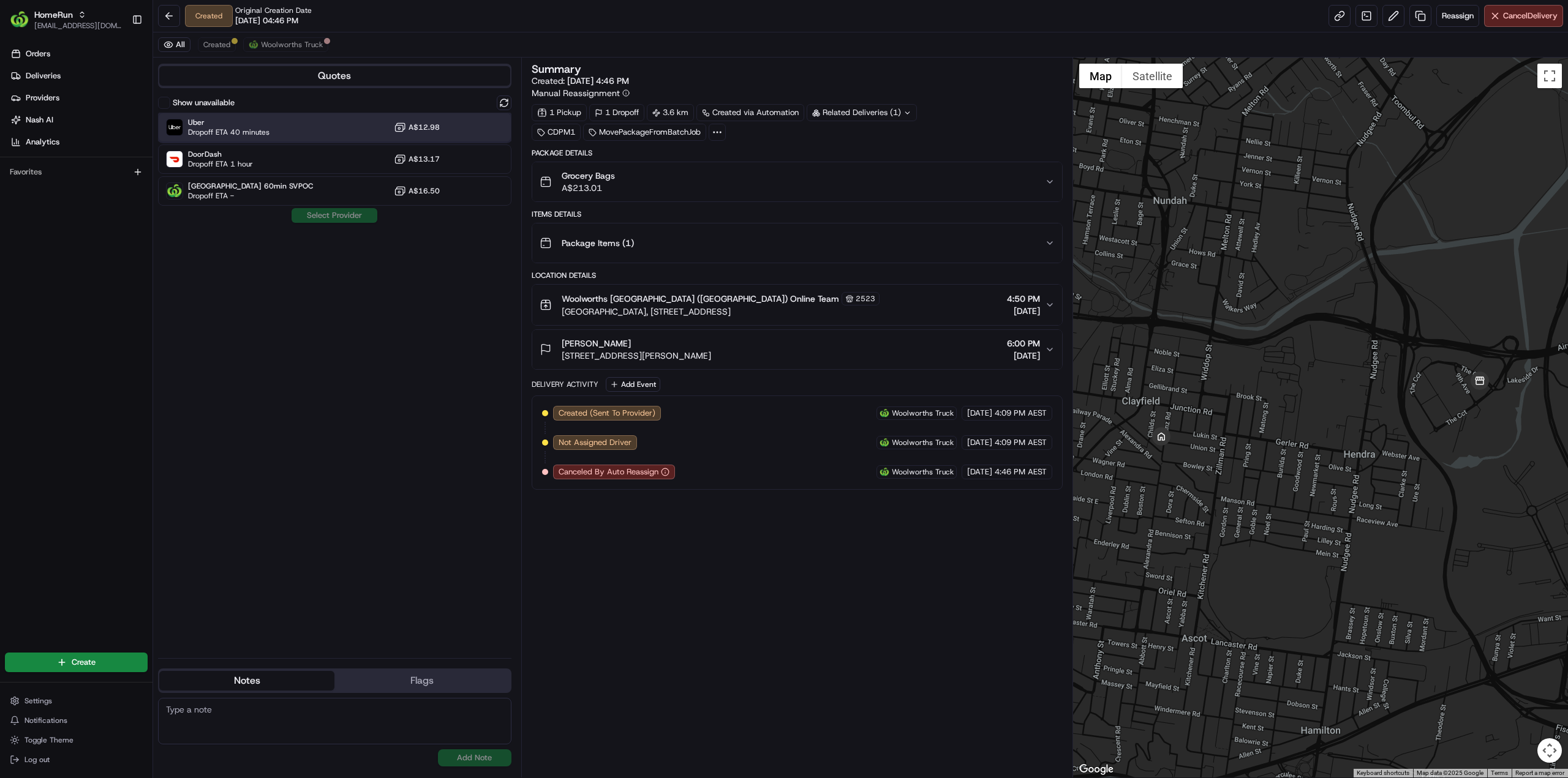
click at [264, 128] on span "Dropoff ETA 40 minutes" at bounding box center [228, 132] width 82 height 10
click at [339, 210] on button "Assign Provider" at bounding box center [334, 216] width 87 height 15
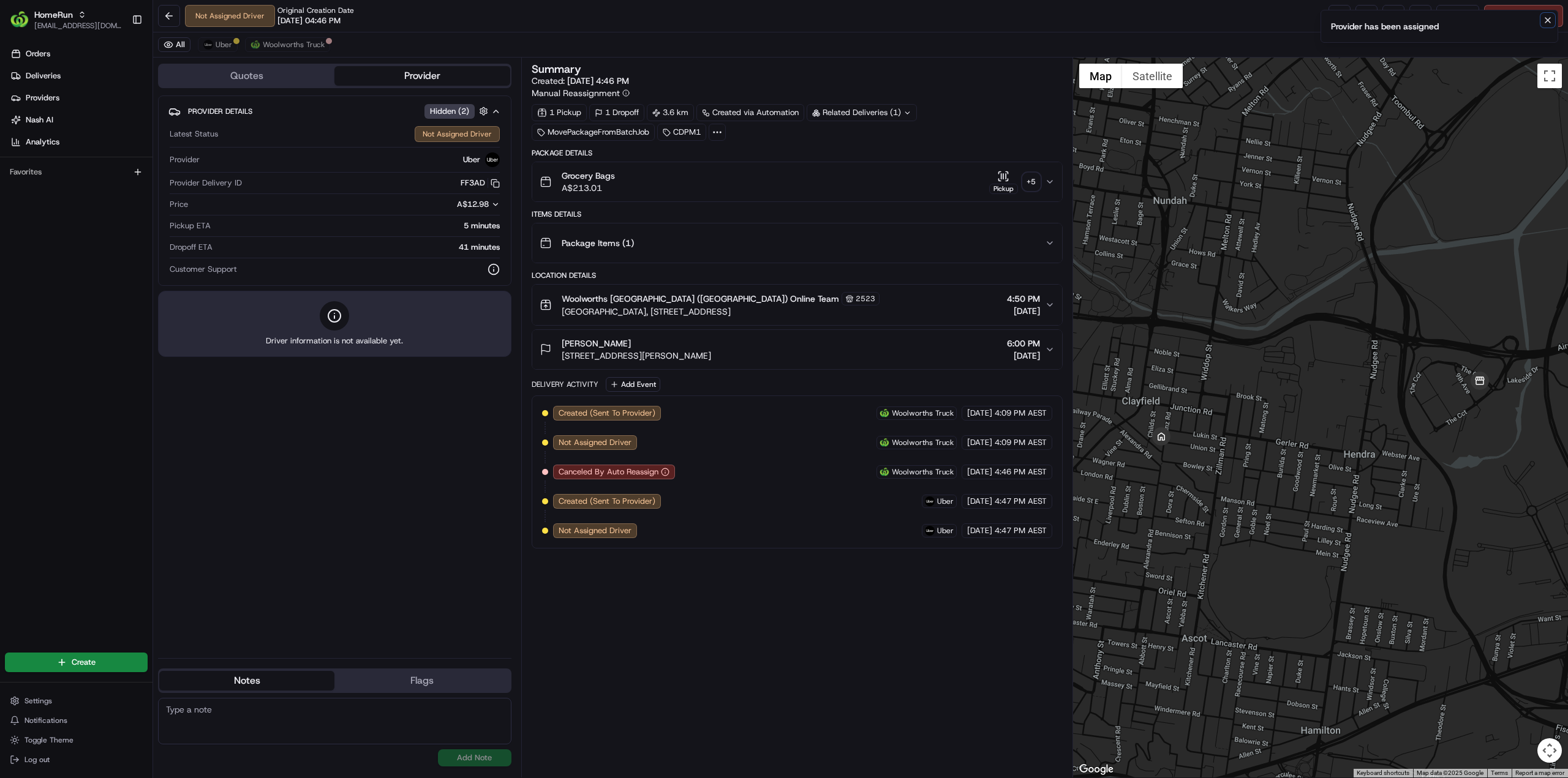
click at [1551, 21] on icon "Notifications (F8)" at bounding box center [1547, 20] width 10 height 10
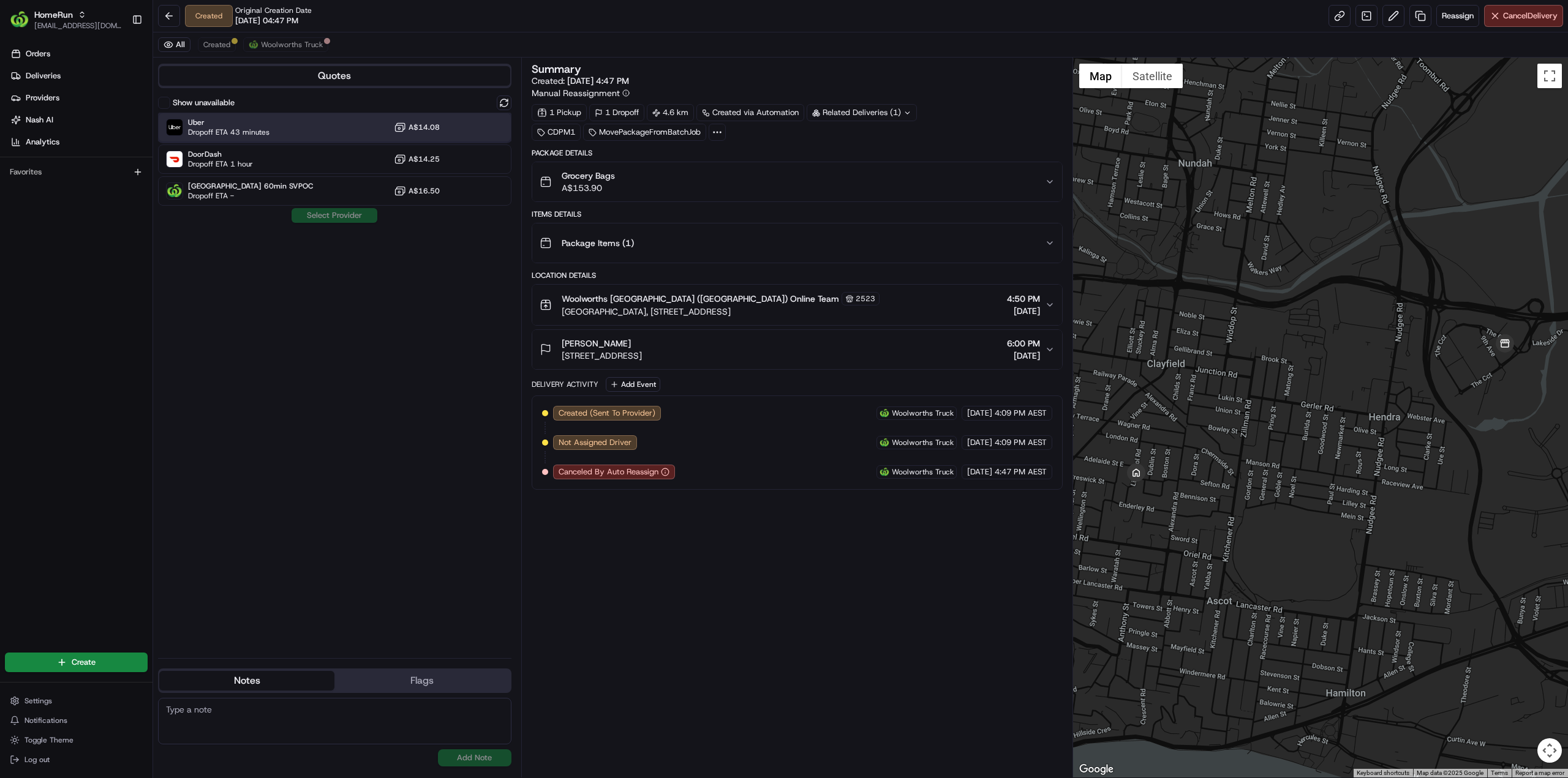
click at [267, 119] on span "Uber" at bounding box center [228, 122] width 82 height 10
click at [354, 217] on button "Assign Provider" at bounding box center [334, 216] width 87 height 15
